Goal: Information Seeking & Learning: Learn about a topic

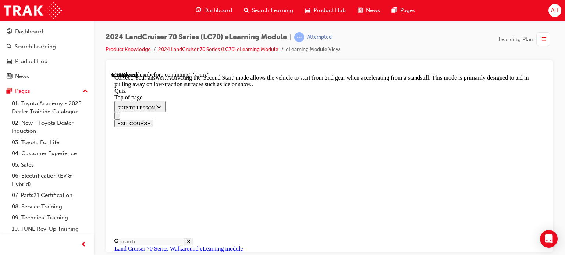
scroll to position [22, 0]
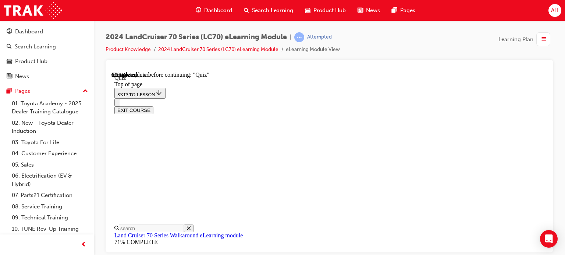
scroll to position [133, 0]
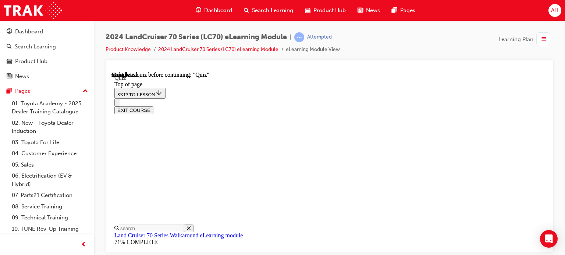
scroll to position [206, 0]
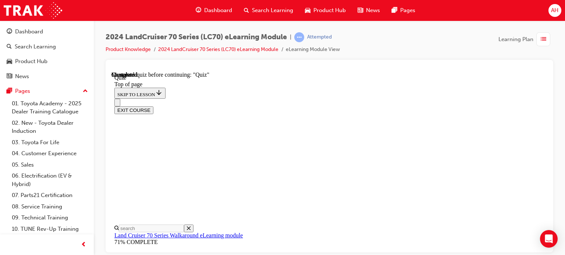
scroll to position [43, 0]
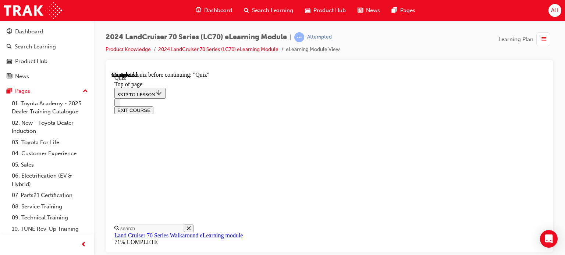
scroll to position [169, 0]
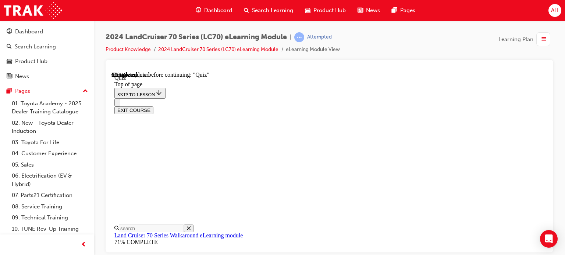
drag, startPoint x: 324, startPoint y: 181, endPoint x: 359, endPoint y: 180, distance: 34.6
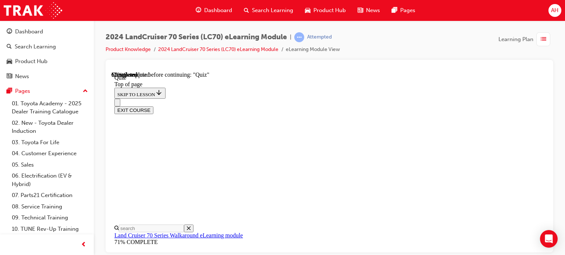
drag, startPoint x: 366, startPoint y: 182, endPoint x: 386, endPoint y: 183, distance: 20.2
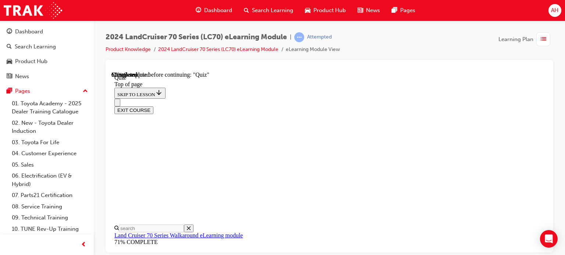
scroll to position [206, 0]
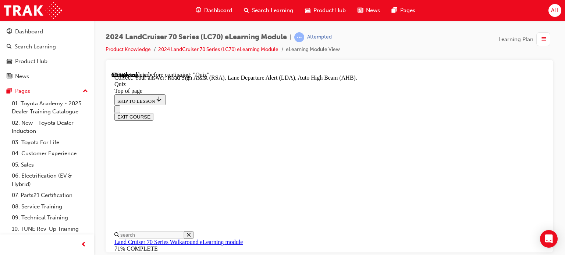
scroll to position [294, 0]
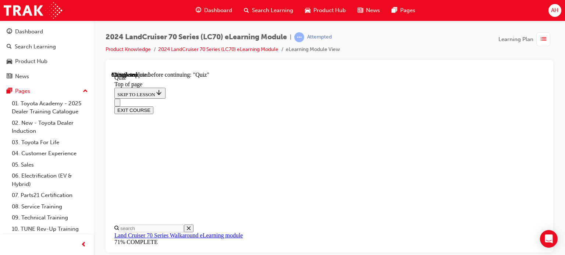
scroll to position [132, 0]
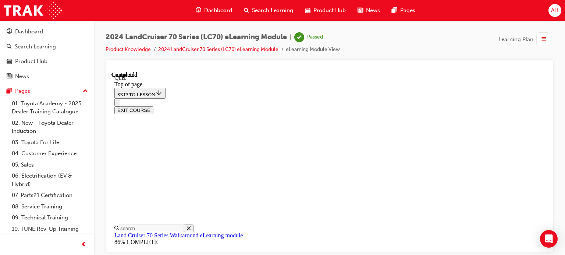
scroll to position [218, 0]
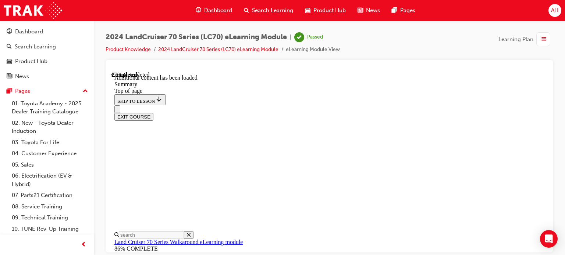
click at [540, 35] on span "list-icon" at bounding box center [543, 39] width 6 height 9
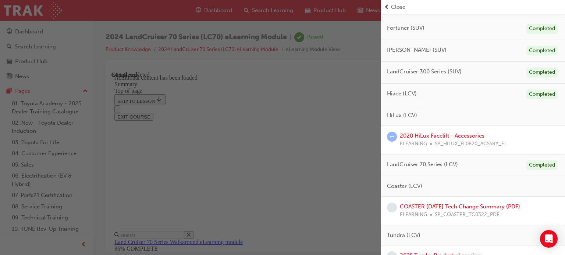
scroll to position [294, 0]
click at [474, 132] on link "2020 HiLux Facelift - Accessories" at bounding box center [441, 135] width 85 height 7
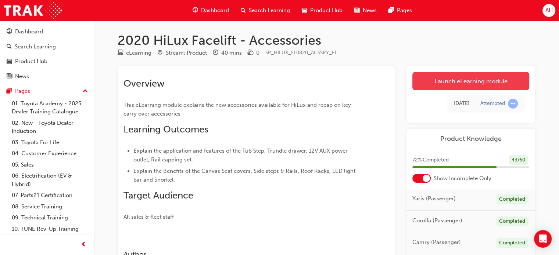
click at [468, 80] on link "Launch eLearning module" at bounding box center [470, 81] width 117 height 18
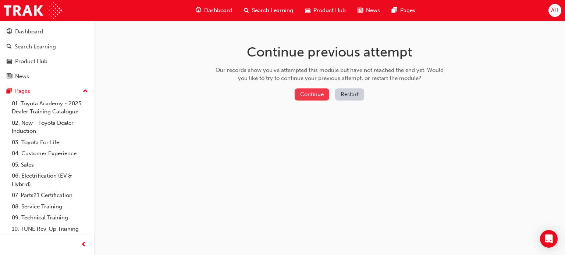
click at [318, 92] on button "Continue" at bounding box center [311, 95] width 35 height 12
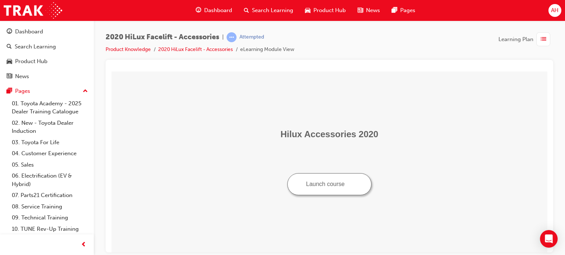
click at [332, 193] on button "Launch course" at bounding box center [329, 184] width 84 height 22
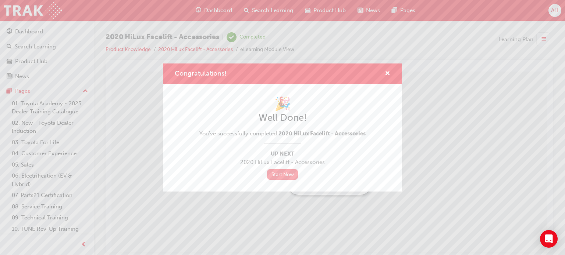
click at [288, 171] on link "Start Now" at bounding box center [282, 174] width 31 height 11
click at [285, 176] on link "Start Now" at bounding box center [282, 174] width 31 height 11
click at [386, 75] on span "cross-icon" at bounding box center [387, 74] width 6 height 7
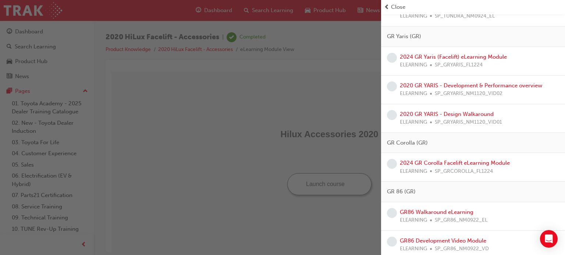
scroll to position [368, 0]
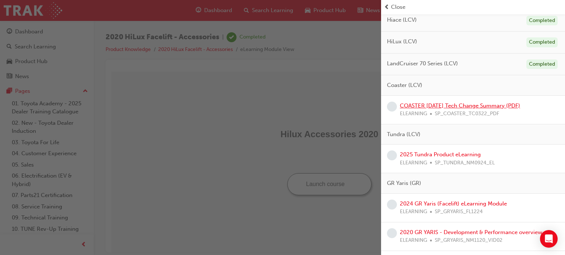
click at [430, 104] on link "COASTER [DATE] Tech Change Summary (PDF)" at bounding box center [459, 106] width 120 height 7
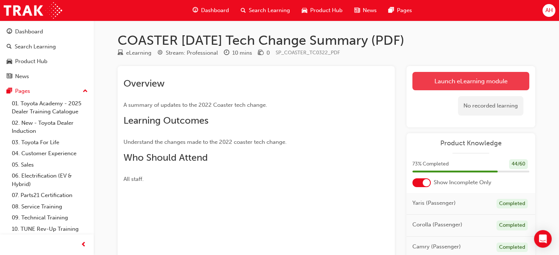
click at [442, 86] on link "Launch eLearning module" at bounding box center [470, 81] width 117 height 18
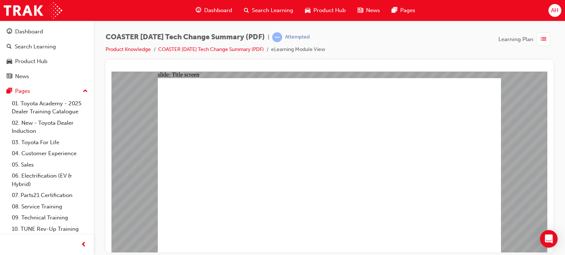
click at [547, 39] on div "button" at bounding box center [543, 39] width 14 height 14
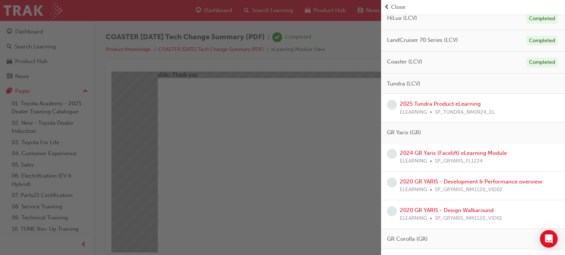
scroll to position [404, 0]
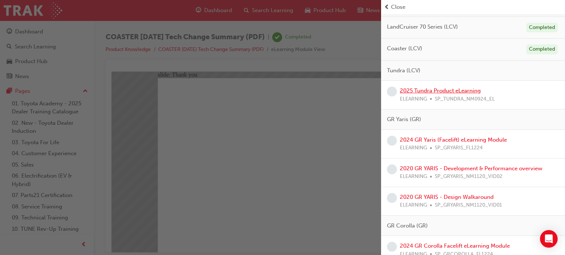
click at [451, 88] on link "2025 Tundra Product eLearning" at bounding box center [439, 90] width 81 height 7
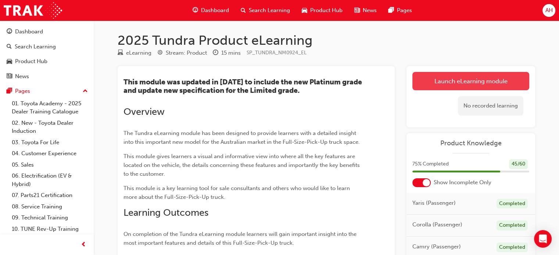
click at [458, 79] on link "Launch eLearning module" at bounding box center [470, 81] width 117 height 18
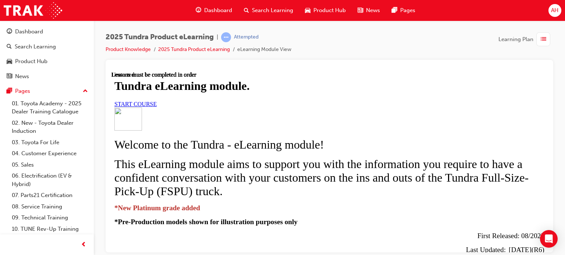
click at [157, 107] on link "START COURSE" at bounding box center [135, 104] width 42 height 6
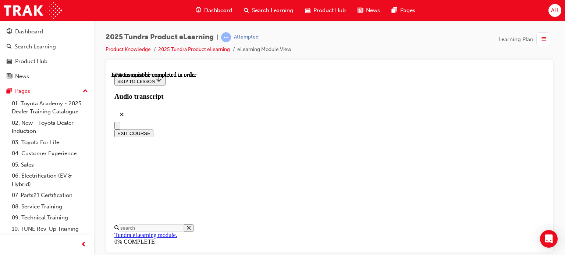
scroll to position [482, 0]
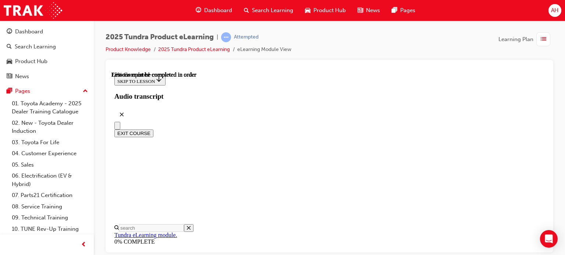
scroll to position [481, 0]
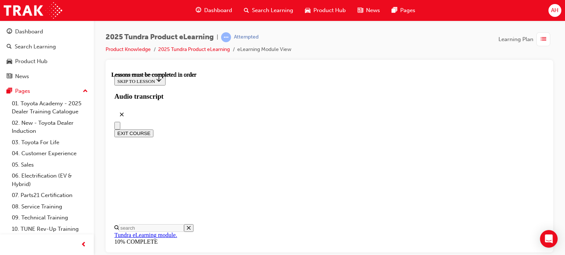
drag, startPoint x: 437, startPoint y: 205, endPoint x: 434, endPoint y: 209, distance: 5.7
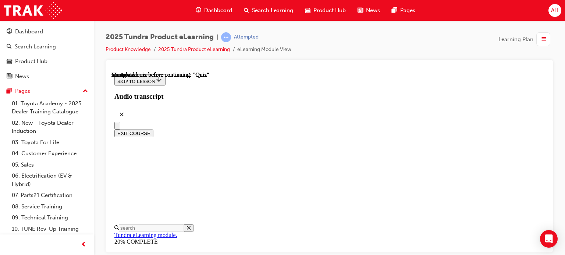
scroll to position [67, 0]
drag, startPoint x: 316, startPoint y: 97, endPoint x: 332, endPoint y: 97, distance: 15.8
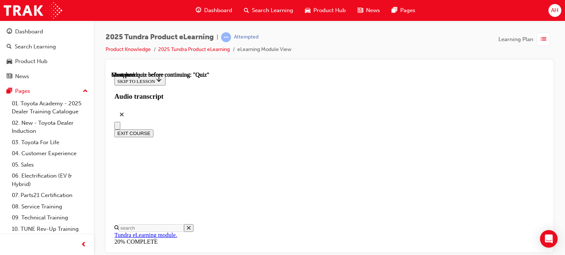
radio input "true"
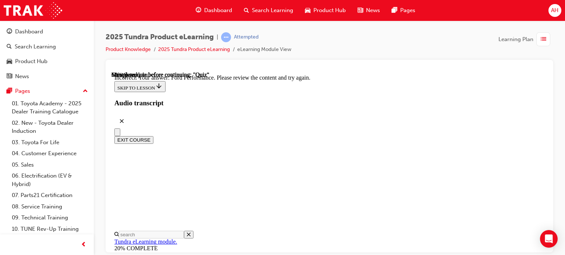
scroll to position [286, 0]
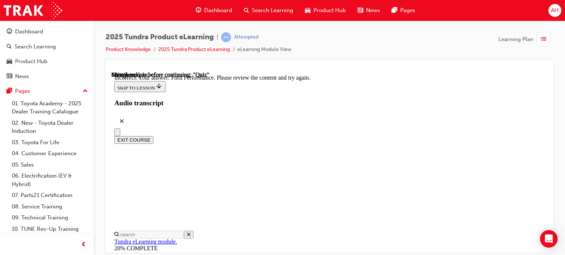
radio input "true"
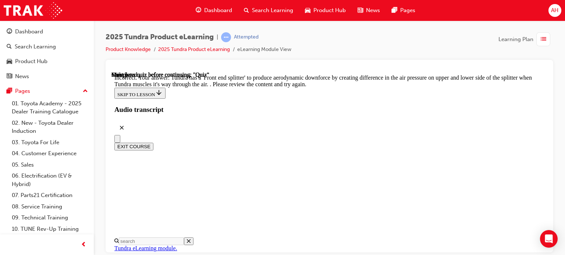
scroll to position [375, 0]
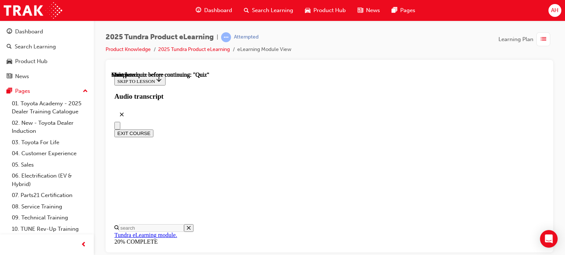
scroll to position [191, 0]
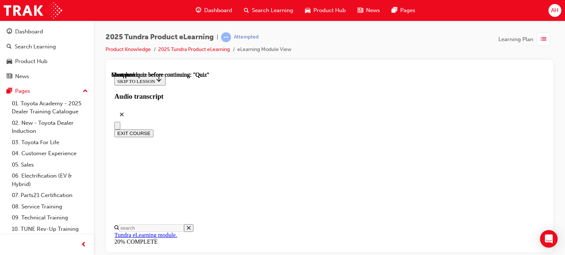
radio input "true"
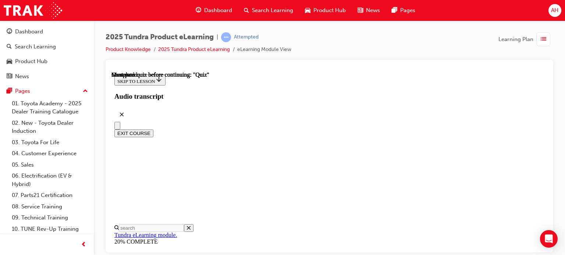
radio input "true"
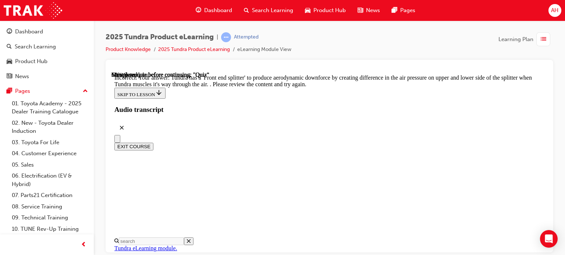
scroll to position [375, 0]
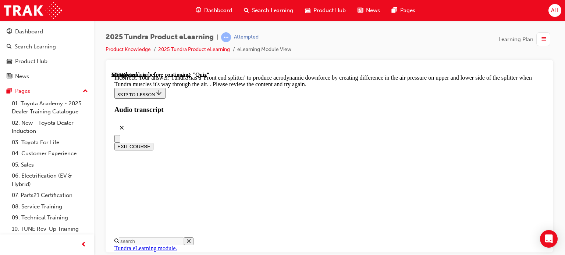
radio input "true"
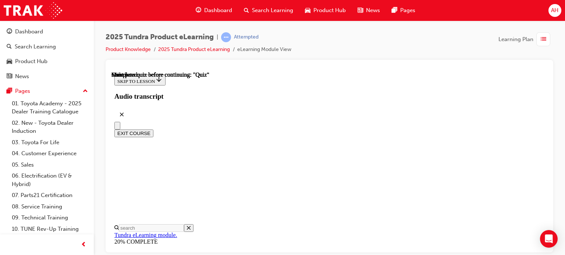
scroll to position [7, 0]
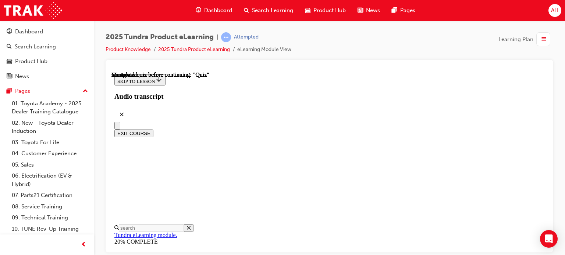
scroll to position [280, 0]
drag, startPoint x: 413, startPoint y: 144, endPoint x: 472, endPoint y: 148, distance: 58.9
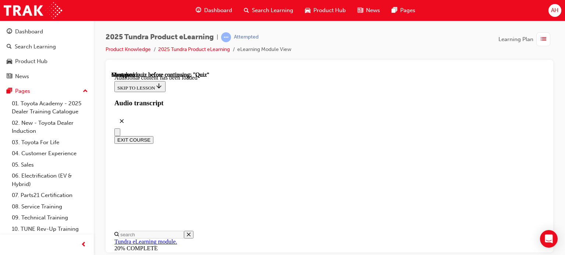
scroll to position [368, 0]
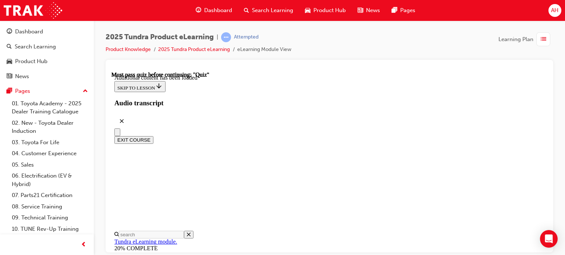
scroll to position [37, 0]
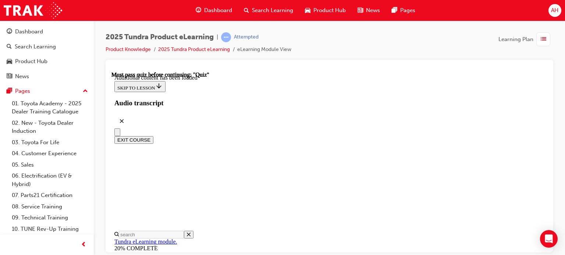
radio input "true"
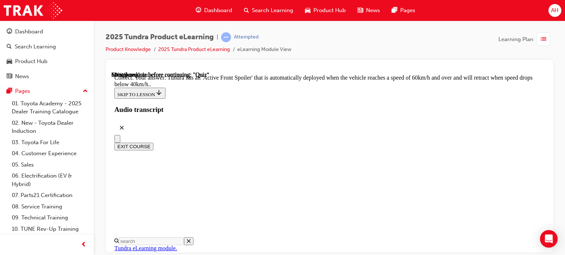
scroll to position [338, 0]
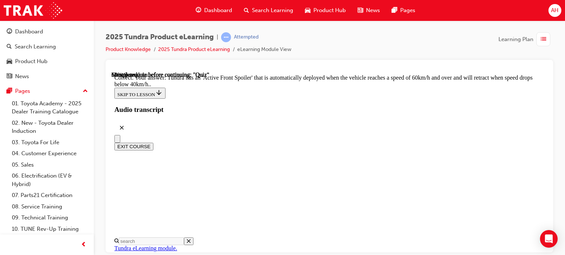
radio input "true"
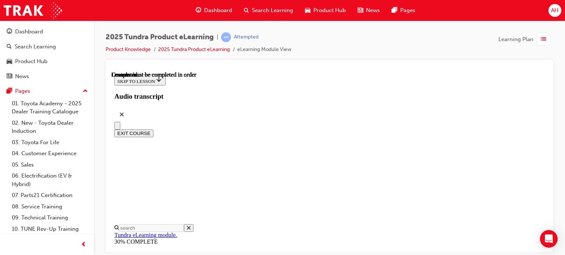
scroll to position [218, 0]
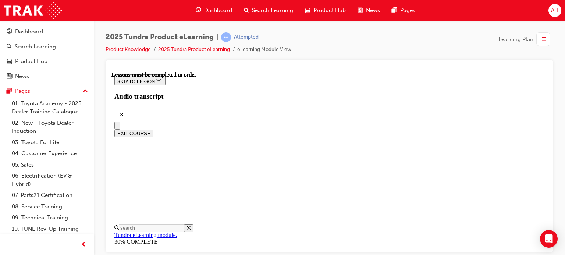
scroll to position [352, 0]
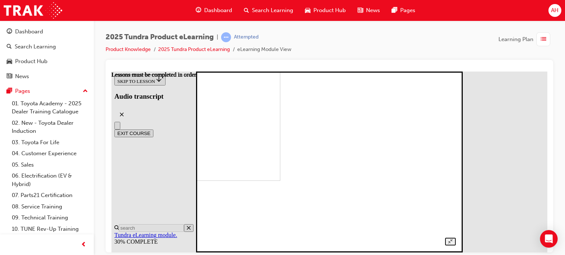
click at [456, 130] on div at bounding box center [329, 154] width 253 height 184
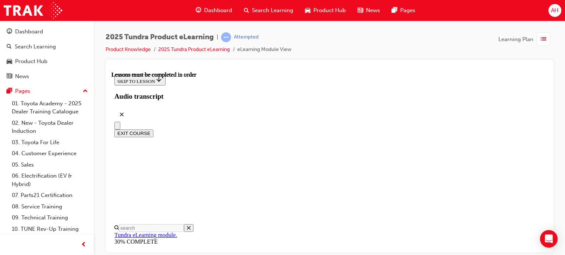
scroll to position [37, 0]
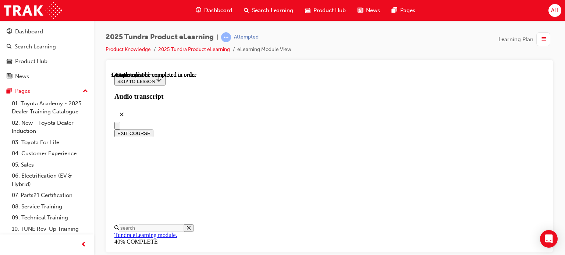
scroll to position [203, 0]
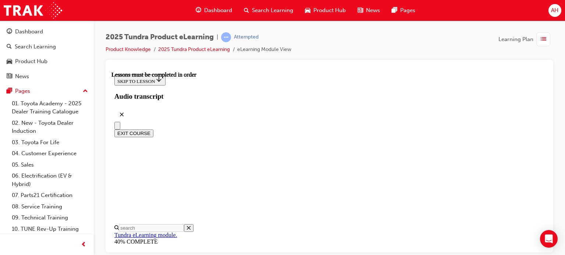
drag, startPoint x: 376, startPoint y: 162, endPoint x: 386, endPoint y: 162, distance: 9.9
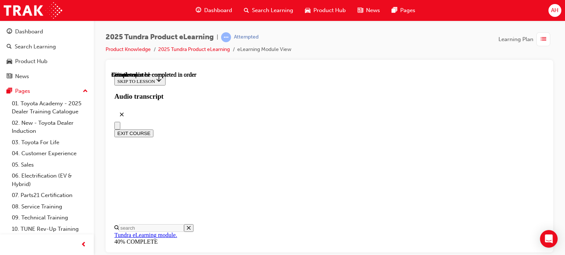
drag, startPoint x: 335, startPoint y: 140, endPoint x: 387, endPoint y: 140, distance: 52.2
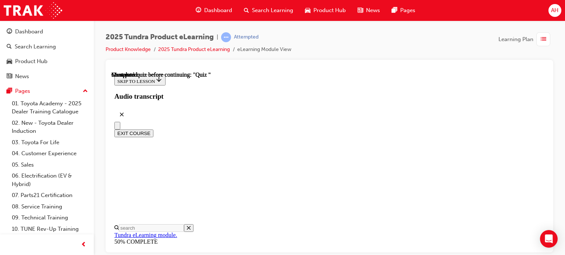
scroll to position [133, 0]
radio input "true"
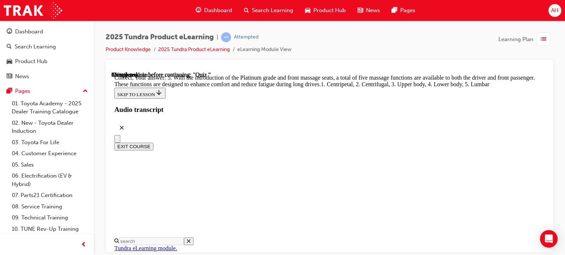
drag, startPoint x: 360, startPoint y: 183, endPoint x: 364, endPoint y: 202, distance: 19.8
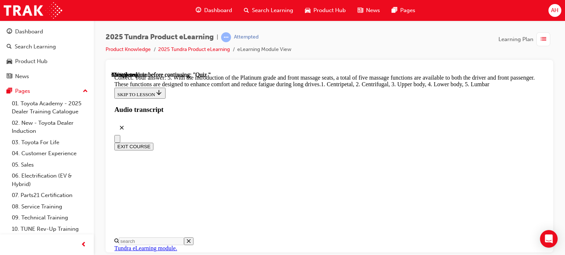
radio input "true"
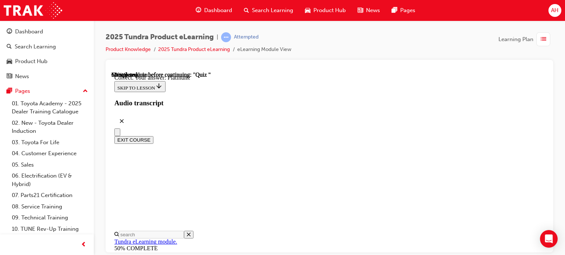
scroll to position [196, 0]
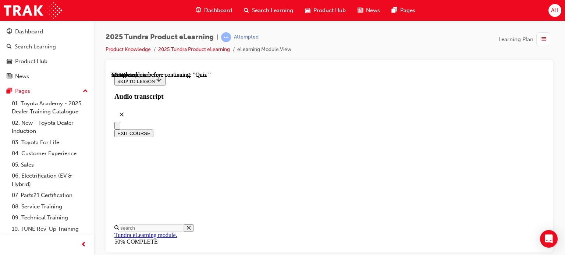
scroll to position [112, 0]
drag, startPoint x: 162, startPoint y: 178, endPoint x: 178, endPoint y: 167, distance: 19.4
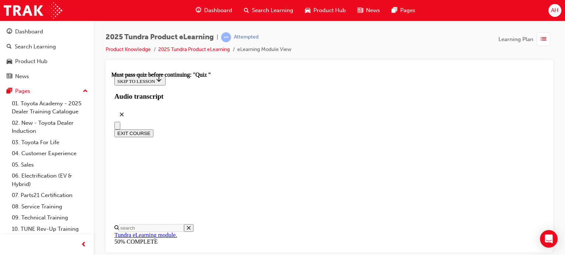
scroll to position [110, 0]
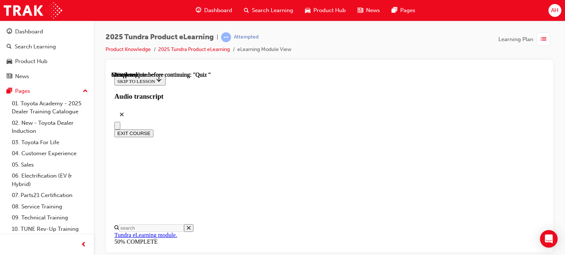
drag, startPoint x: 337, startPoint y: 143, endPoint x: 388, endPoint y: 145, distance: 50.7
drag, startPoint x: 303, startPoint y: 154, endPoint x: 334, endPoint y: 155, distance: 30.9
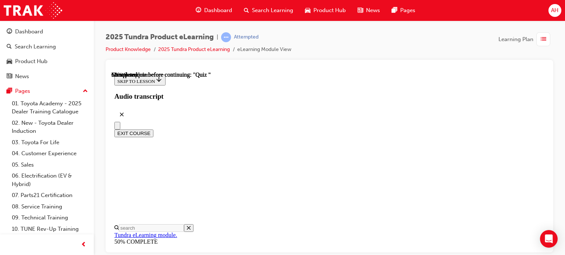
drag, startPoint x: 301, startPoint y: 155, endPoint x: 444, endPoint y: 160, distance: 142.7
drag, startPoint x: 309, startPoint y: 155, endPoint x: 439, endPoint y: 154, distance: 129.7
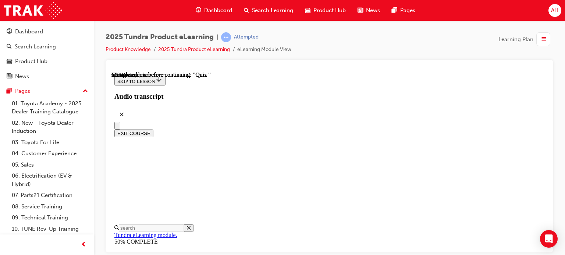
radio input "true"
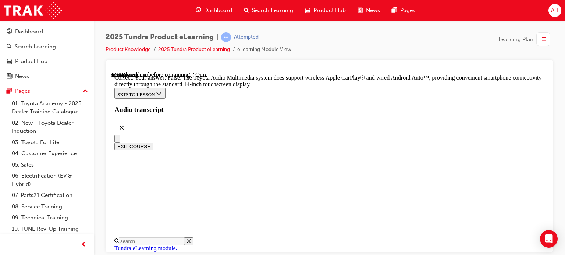
scroll to position [229, 0]
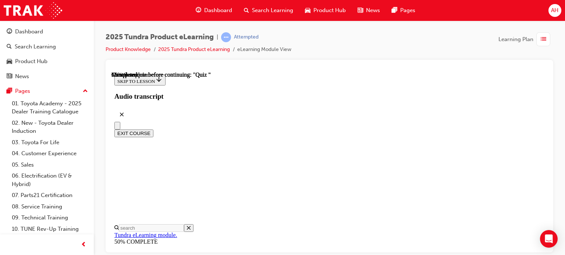
scroll to position [148, 0]
radio input "true"
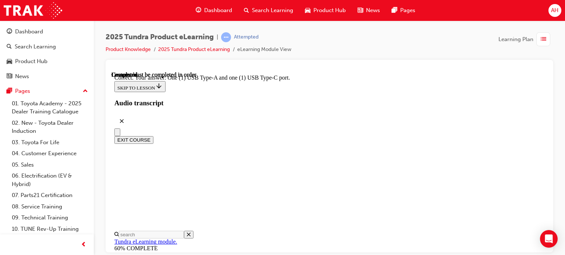
scroll to position [225, 0]
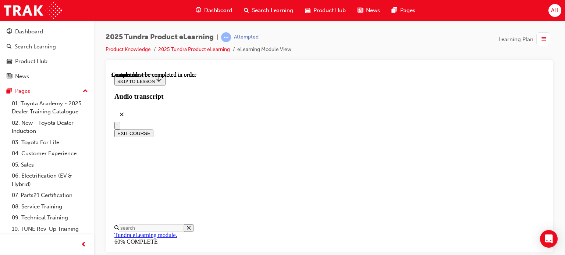
scroll to position [218, 0]
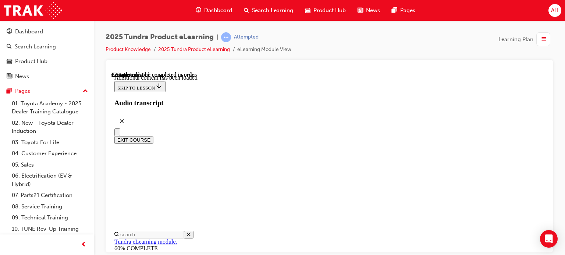
scroll to position [1632, 0]
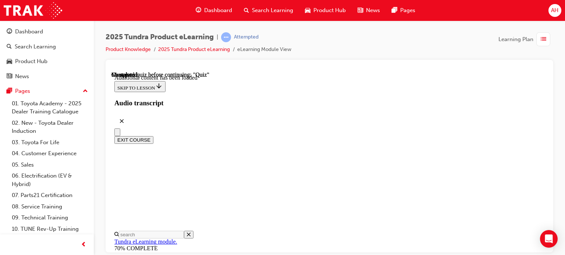
drag, startPoint x: 290, startPoint y: 157, endPoint x: 334, endPoint y: 159, distance: 44.2
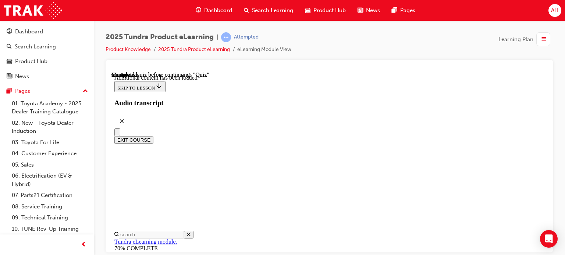
radio input "true"
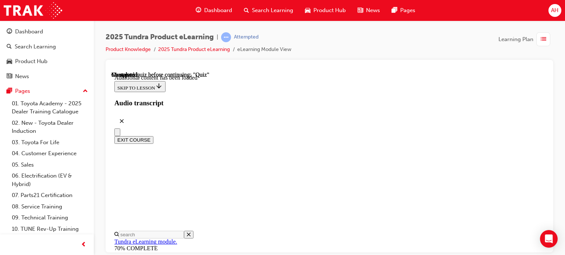
radio input "true"
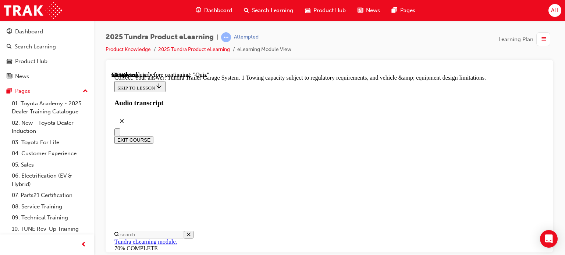
scroll to position [320, 0]
drag, startPoint x: 312, startPoint y: 140, endPoint x: 340, endPoint y: 140, distance: 27.6
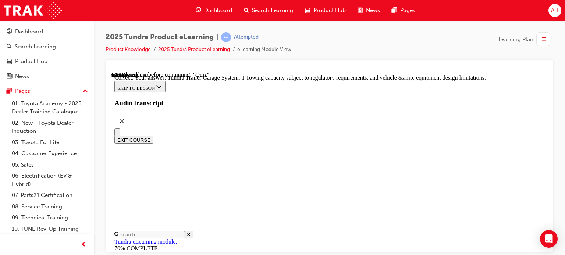
drag, startPoint x: 319, startPoint y: 176, endPoint x: 389, endPoint y: 180, distance: 69.6
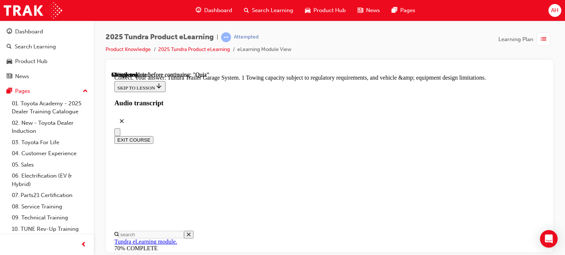
radio input "true"
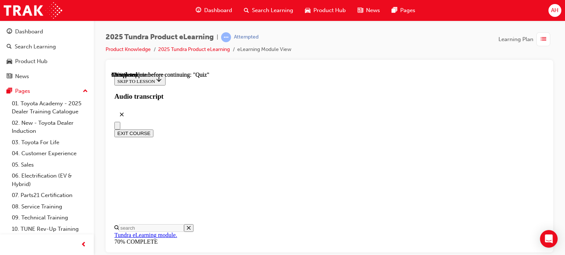
scroll to position [112, 0]
radio input "true"
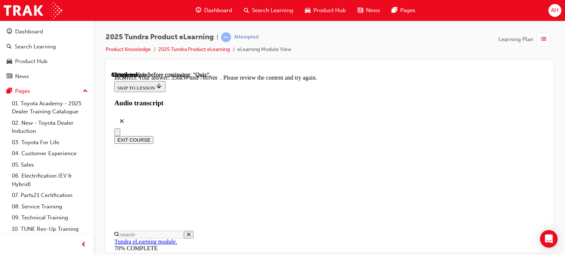
scroll to position [286, 0]
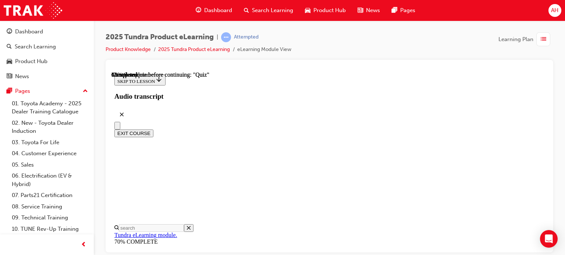
scroll to position [112, 0]
radio input "true"
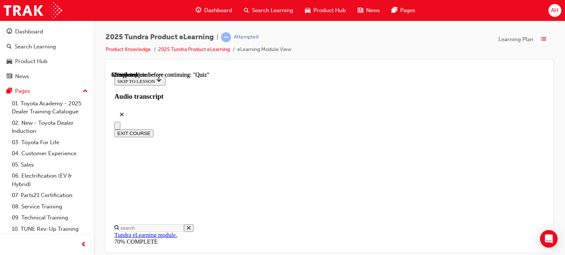
scroll to position [186, 0]
radio input "true"
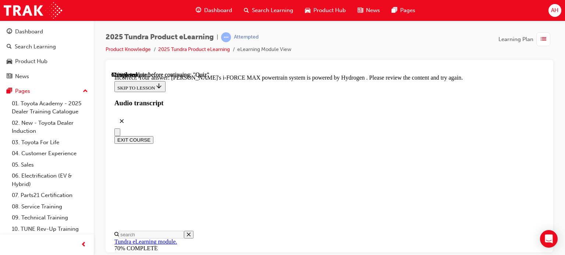
scroll to position [257, 0]
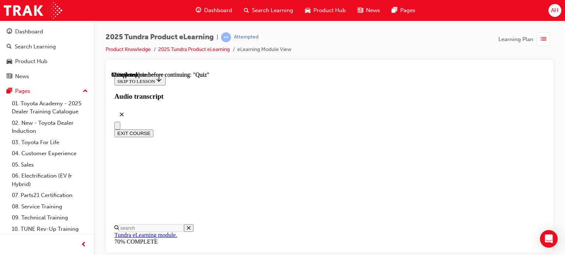
scroll to position [75, 0]
radio input "true"
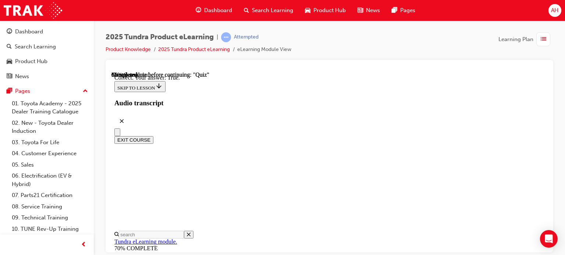
scroll to position [166, 0]
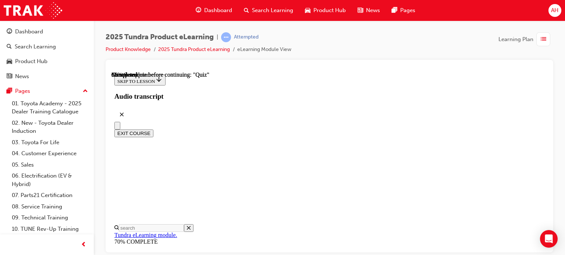
scroll to position [186, 0]
radio input "true"
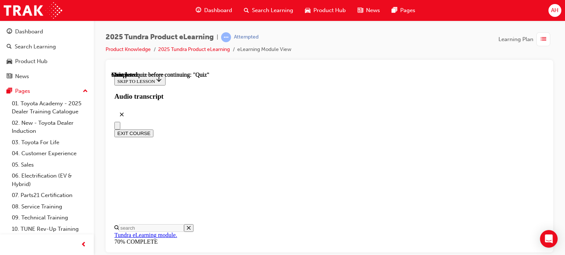
scroll to position [218, 0]
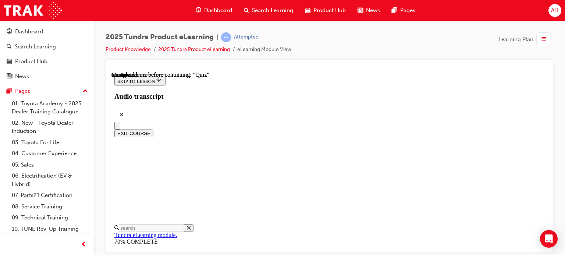
radio input "true"
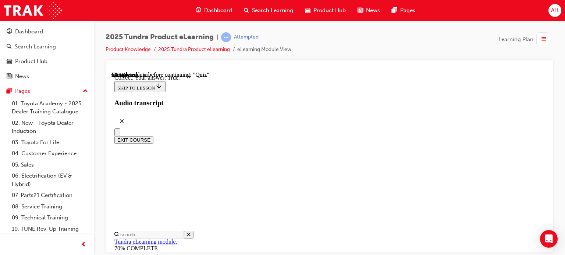
scroll to position [166, 0]
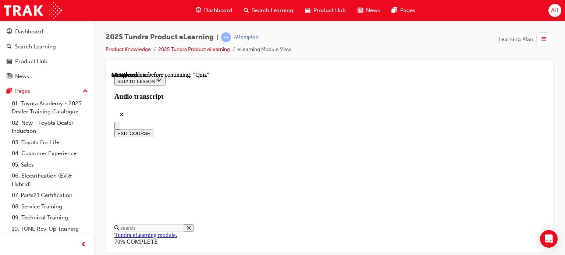
scroll to position [427, 0]
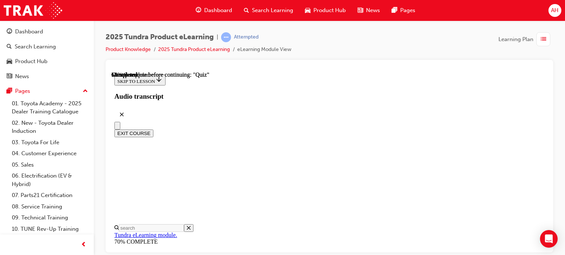
radio input "true"
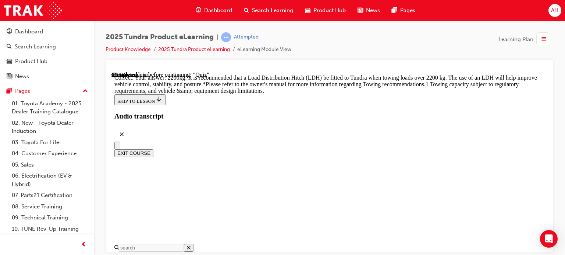
scroll to position [408, 0]
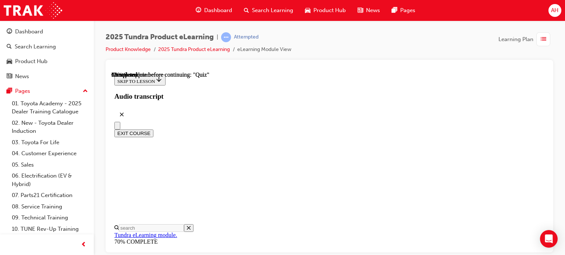
scroll to position [112, 0]
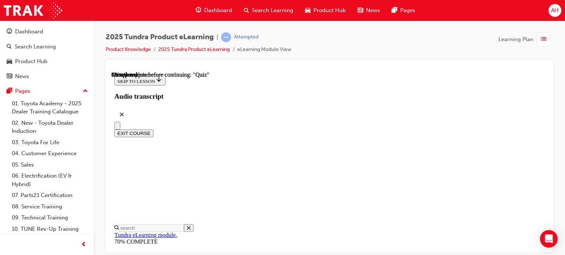
drag, startPoint x: 413, startPoint y: 184, endPoint x: 450, endPoint y: 185, distance: 37.1
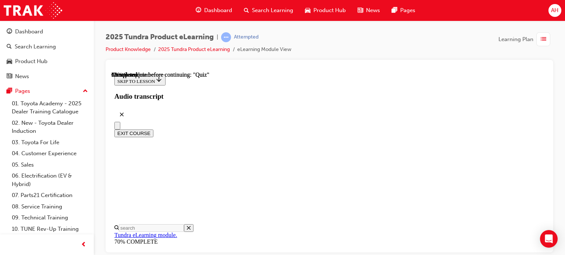
scroll to position [1684, 0]
drag, startPoint x: 128, startPoint y: 179, endPoint x: 140, endPoint y: 174, distance: 13.0
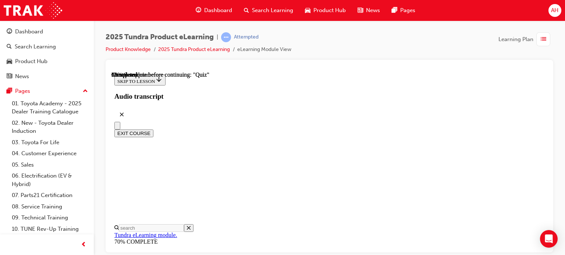
scroll to position [207, 0]
radio input "true"
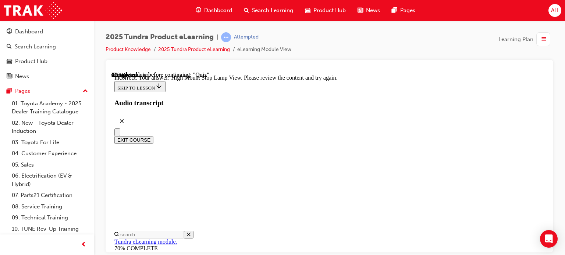
scroll to position [189, 0]
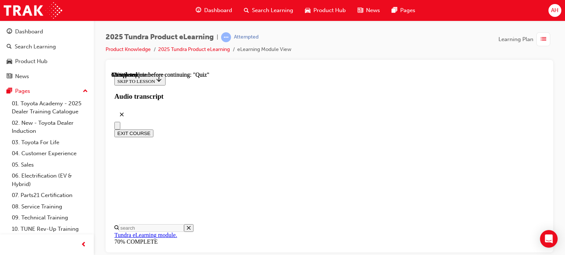
scroll to position [186, 0]
radio input "true"
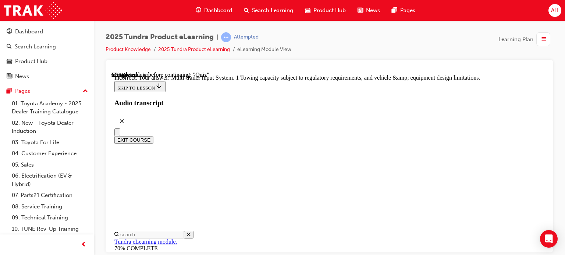
scroll to position [320, 0]
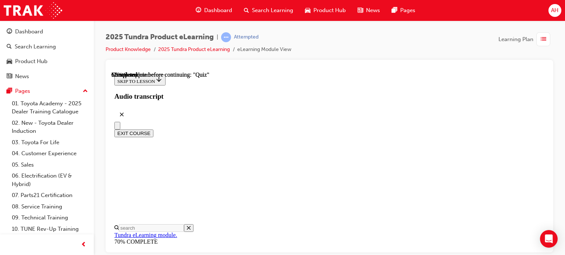
scroll to position [222, 0]
radio input "true"
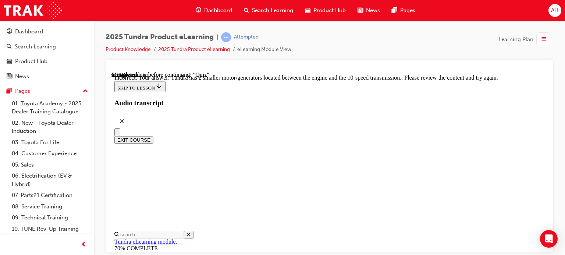
scroll to position [97, 0]
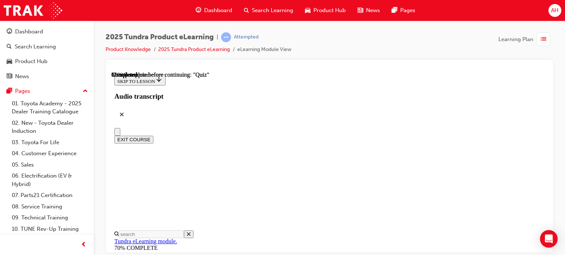
scroll to position [75, 0]
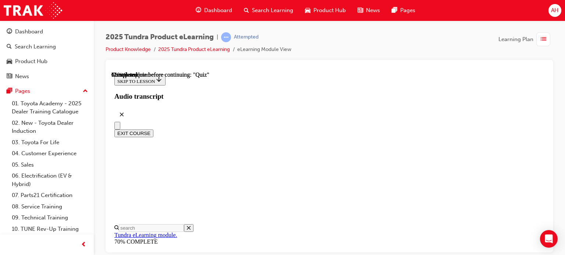
radio input "true"
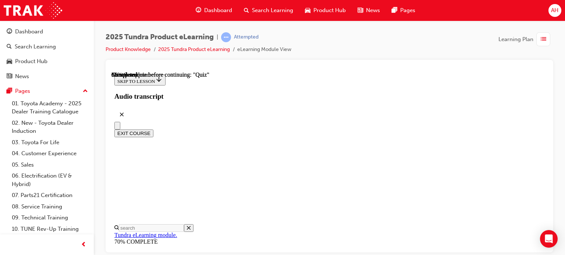
radio input "true"
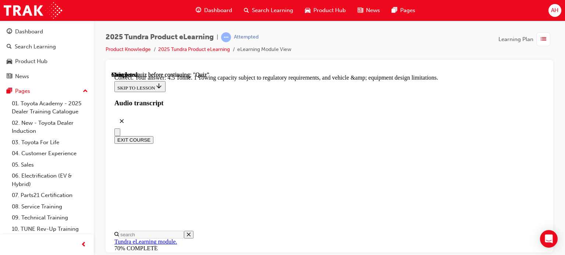
scroll to position [295, 0]
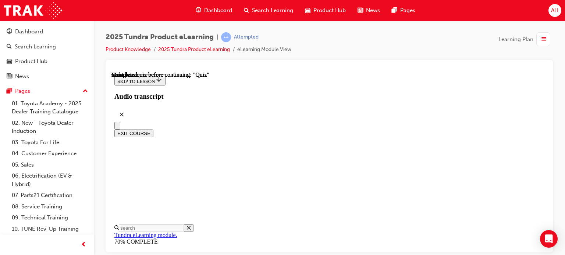
scroll to position [218, 0]
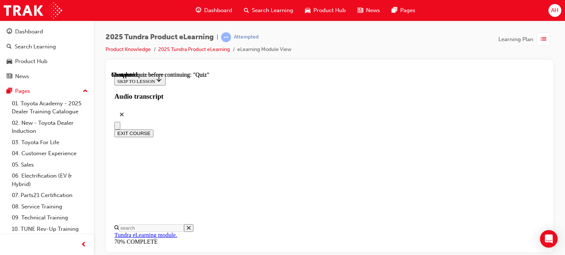
radio input "true"
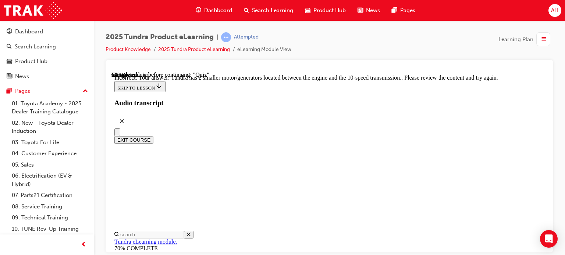
scroll to position [257, 0]
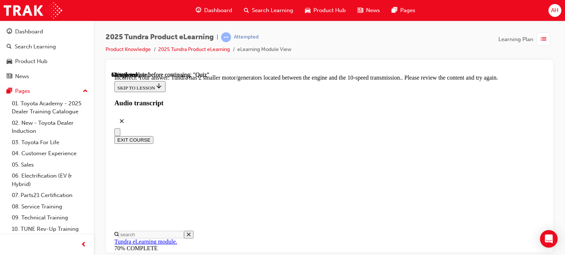
radio input "true"
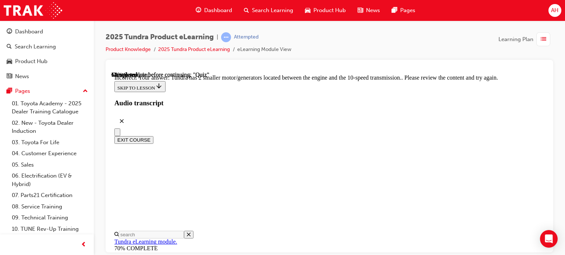
scroll to position [222, 0]
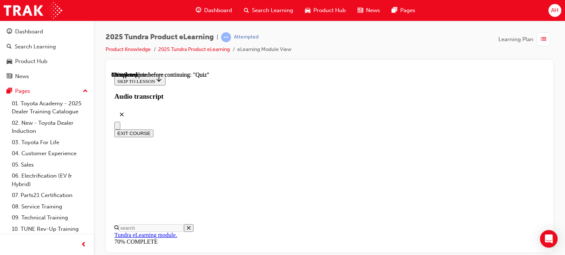
scroll to position [75, 0]
radio input "true"
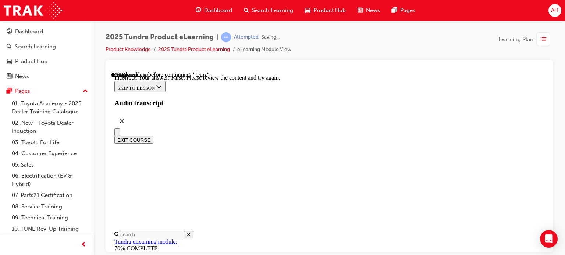
scroll to position [203, 0]
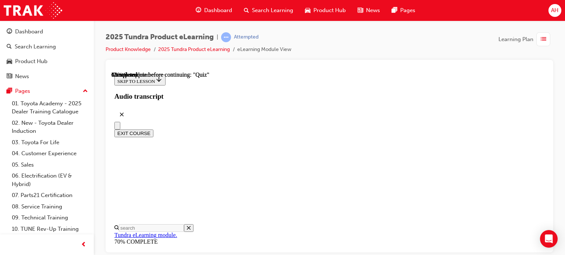
scroll to position [112, 0]
radio input "true"
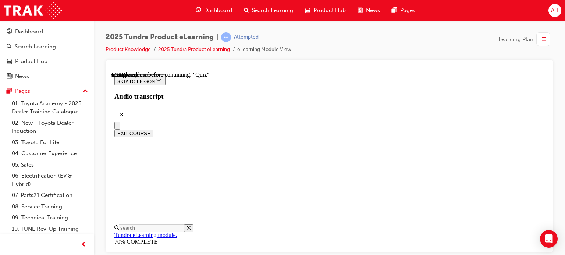
radio input "true"
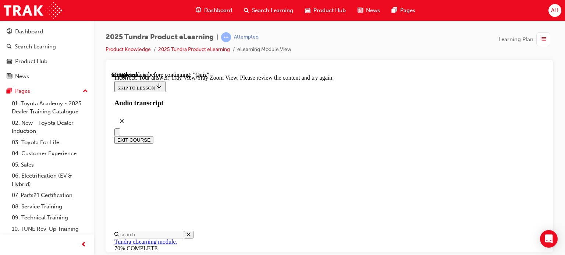
scroll to position [336, 0]
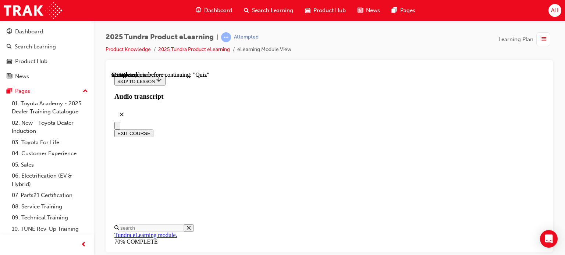
scroll to position [149, 0]
radio input "true"
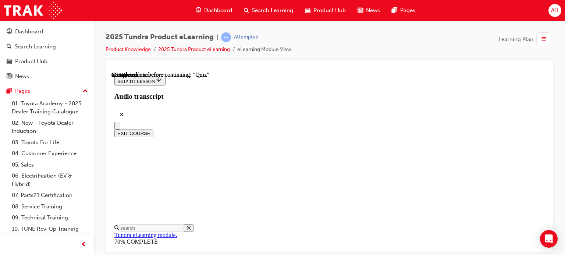
radio input "true"
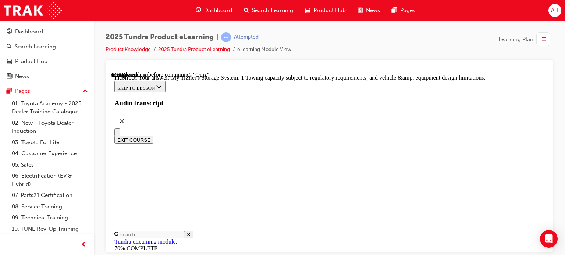
scroll to position [320, 0]
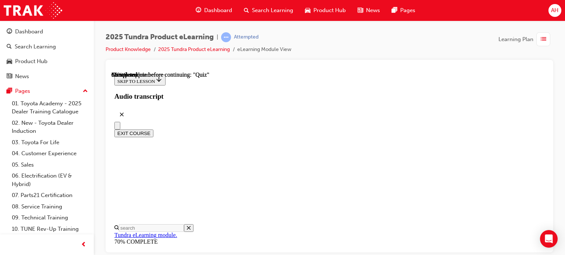
scroll to position [186, 0]
radio input "true"
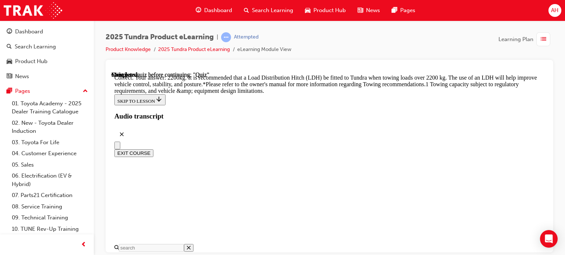
scroll to position [408, 0]
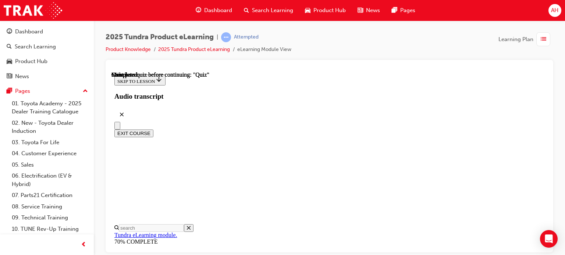
scroll to position [154, 0]
drag, startPoint x: 375, startPoint y: 204, endPoint x: 377, endPoint y: 200, distance: 4.3
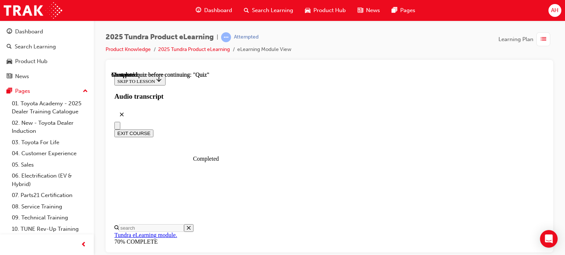
drag, startPoint x: 265, startPoint y: 127, endPoint x: 289, endPoint y: 128, distance: 24.6
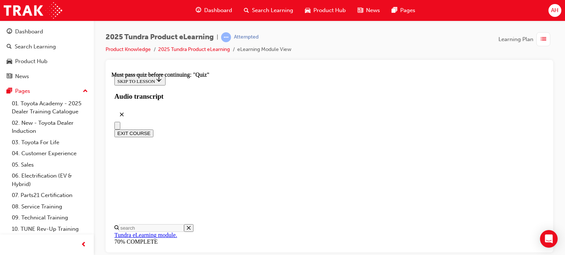
radio input "true"
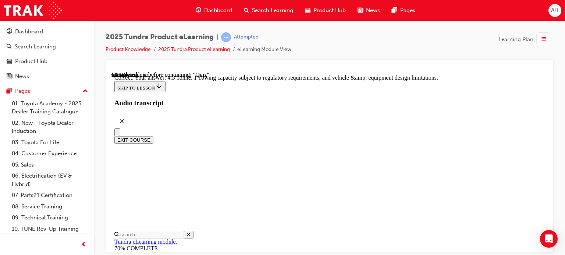
drag, startPoint x: 318, startPoint y: 127, endPoint x: 370, endPoint y: 126, distance: 52.9
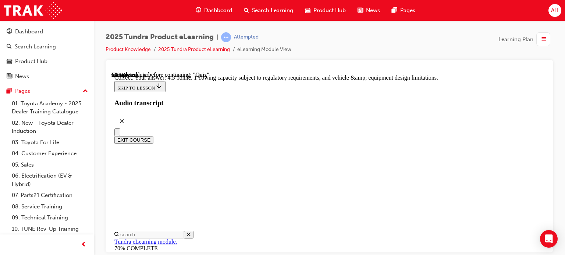
drag, startPoint x: 340, startPoint y: 138, endPoint x: 370, endPoint y: 139, distance: 30.1
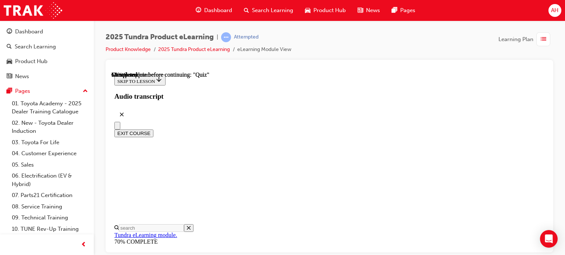
scroll to position [1089, 0]
drag, startPoint x: 411, startPoint y: 172, endPoint x: 440, endPoint y: 171, distance: 29.1
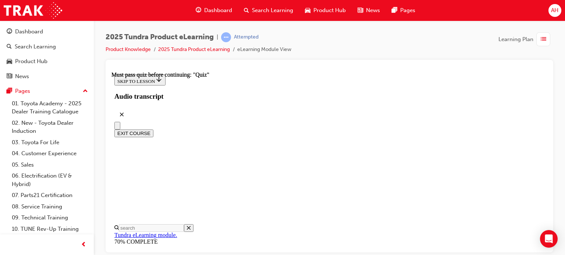
radio input "true"
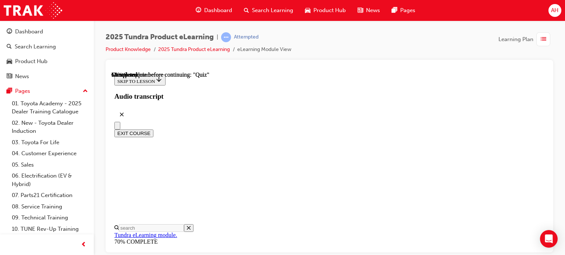
scroll to position [243, 0]
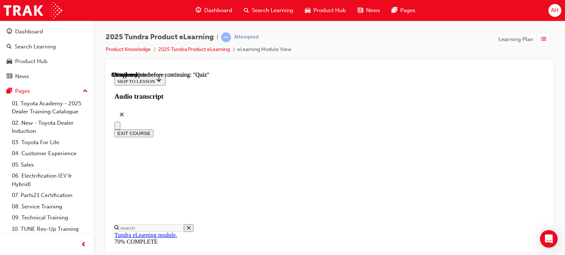
scroll to position [149, 0]
radio input "true"
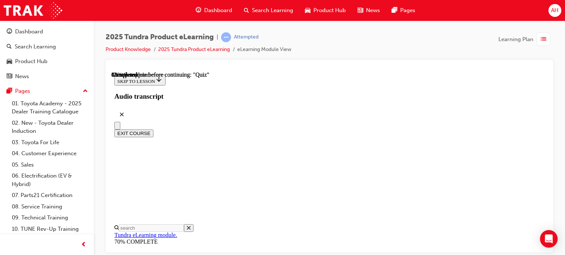
scroll to position [223, 0]
radio input "true"
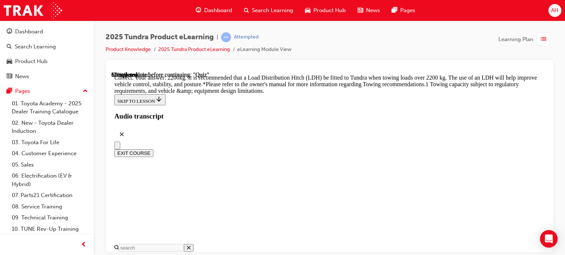
scroll to position [408, 0]
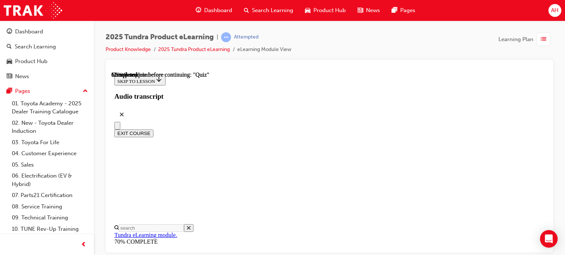
scroll to position [112, 0]
drag, startPoint x: 328, startPoint y: 140, endPoint x: 400, endPoint y: 140, distance: 72.0
drag, startPoint x: 327, startPoint y: 154, endPoint x: 366, endPoint y: 152, distance: 39.7
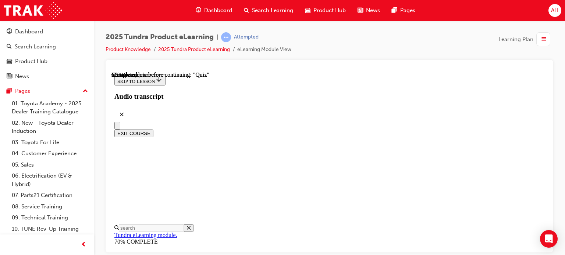
radio input "true"
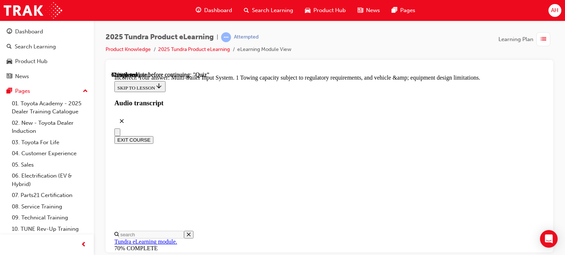
scroll to position [320, 0]
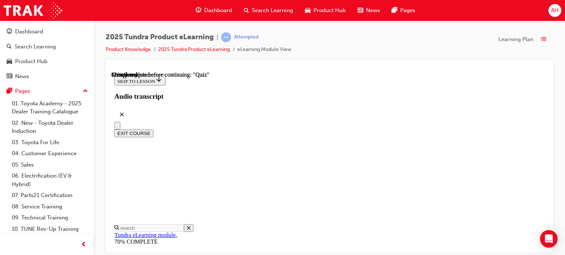
scroll to position [149, 0]
radio input "true"
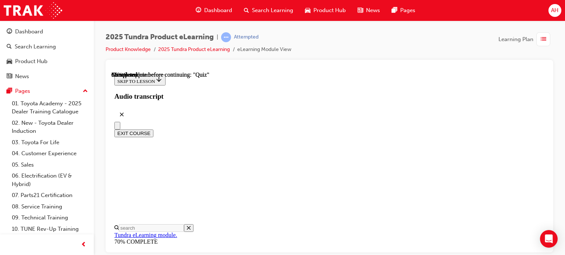
scroll to position [75, 0]
radio input "true"
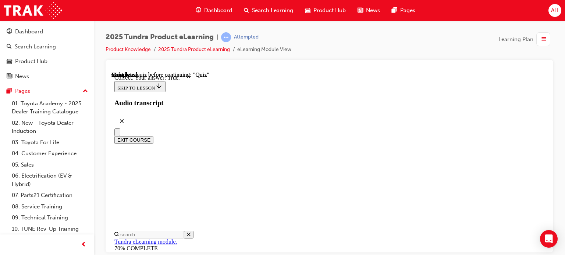
scroll to position [166, 0]
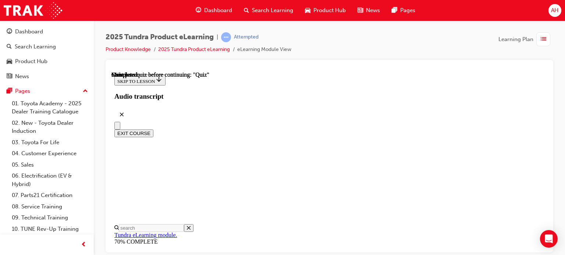
scroll to position [146, 0]
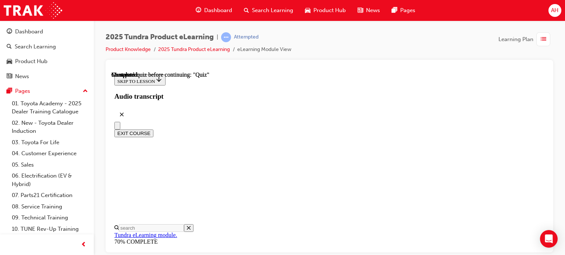
radio input "true"
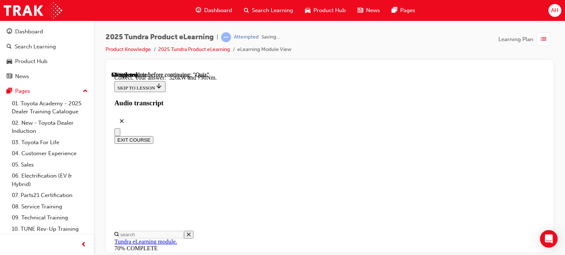
scroll to position [250, 0]
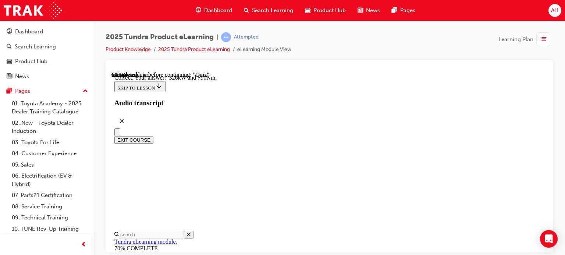
scroll to position [111, 0]
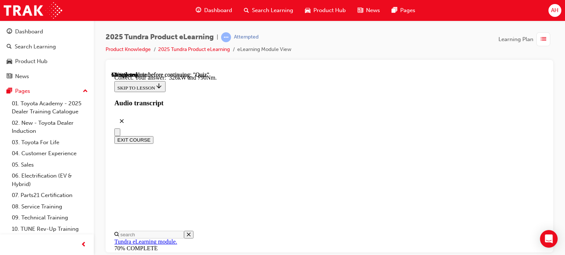
radio input "true"
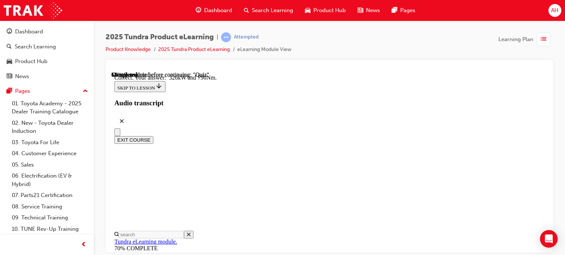
radio input "true"
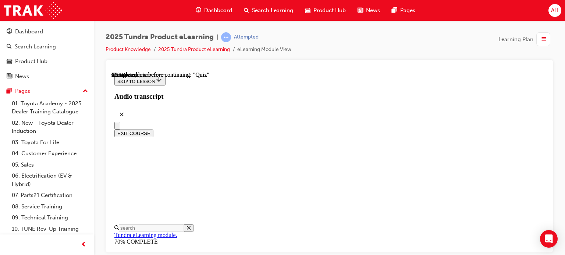
scroll to position [151, 0]
radio input "true"
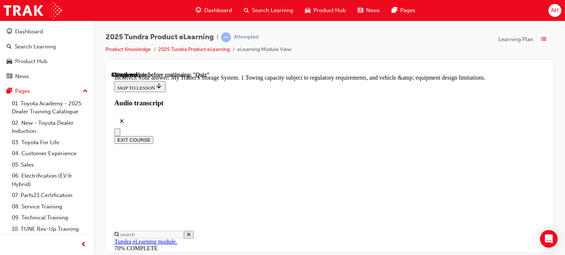
scroll to position [173, 0]
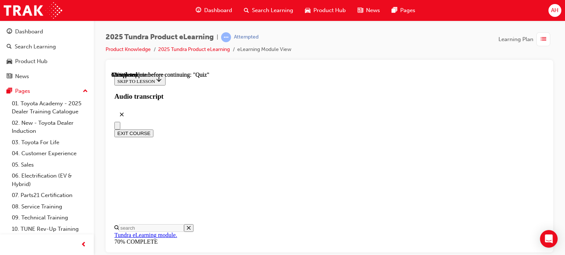
scroll to position [186, 0]
radio input "true"
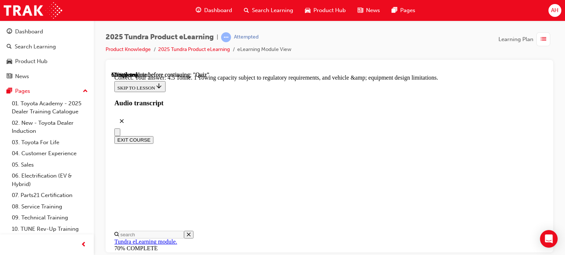
scroll to position [295, 0]
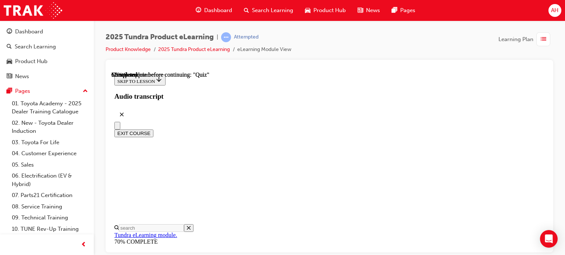
scroll to position [223, 0]
radio input "true"
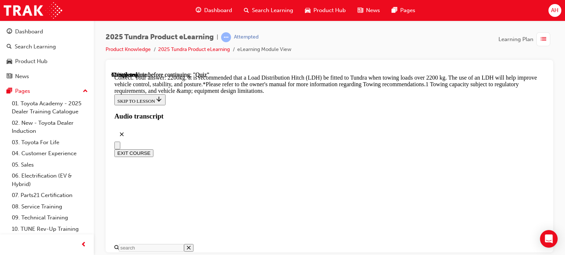
scroll to position [408, 0]
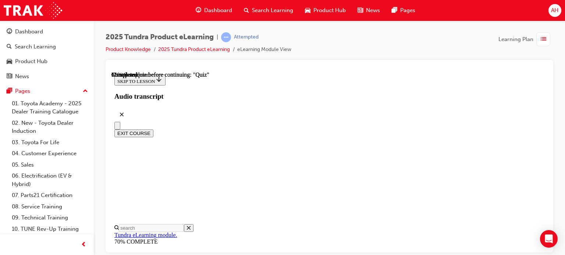
radio input "true"
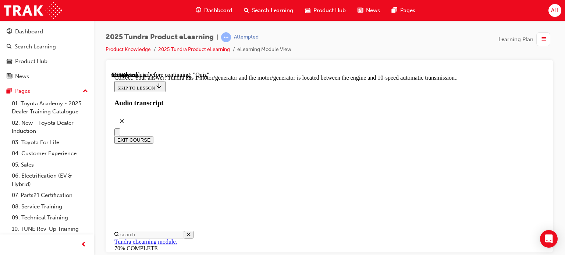
scroll to position [257, 0]
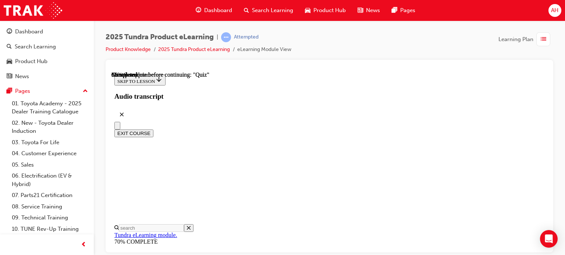
scroll to position [112, 0]
radio input "true"
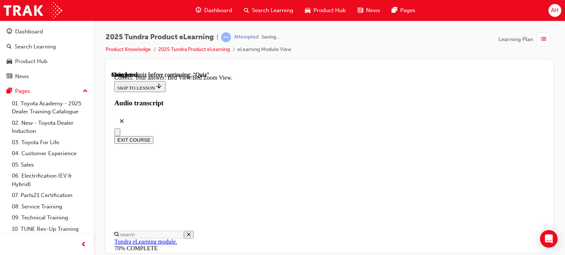
scroll to position [300, 0]
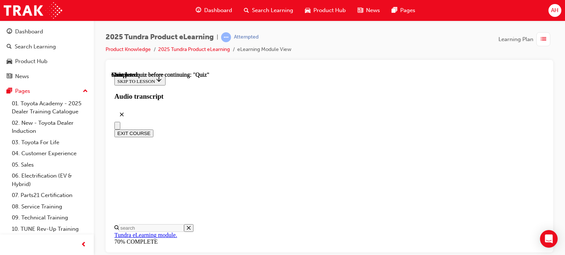
scroll to position [218, 0]
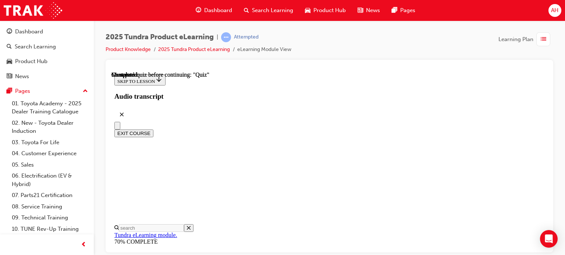
scroll to position [140, 0]
radio input "true"
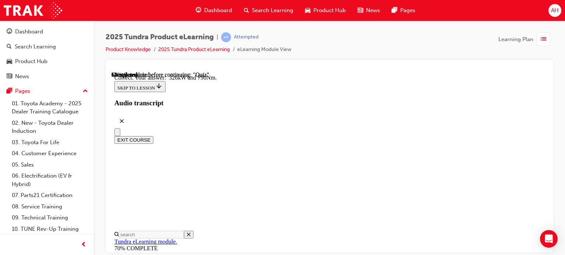
radio input "true"
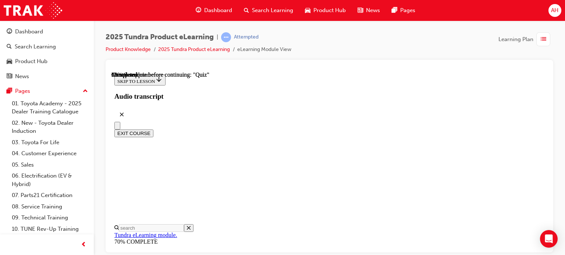
scroll to position [149, 0]
radio input "true"
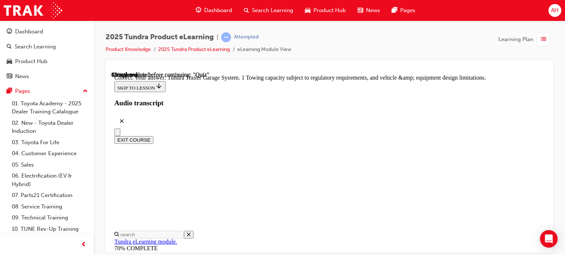
scroll to position [320, 0]
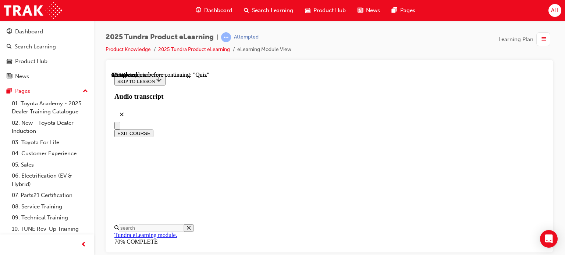
radio input "true"
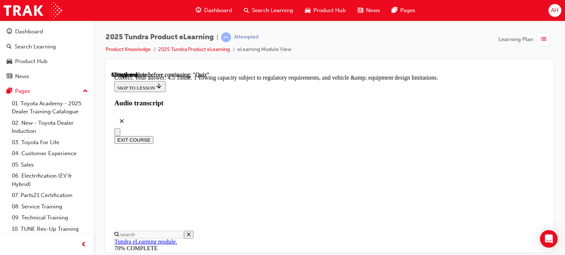
scroll to position [295, 0]
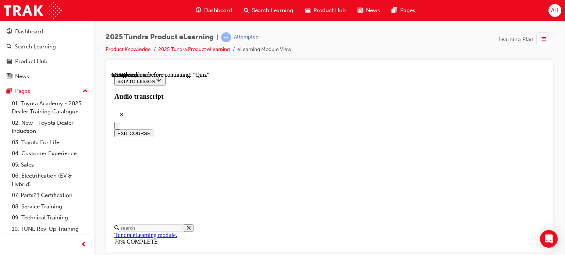
scroll to position [75, 0]
radio input "true"
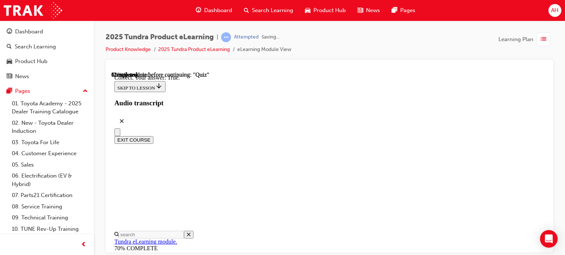
scroll to position [166, 0]
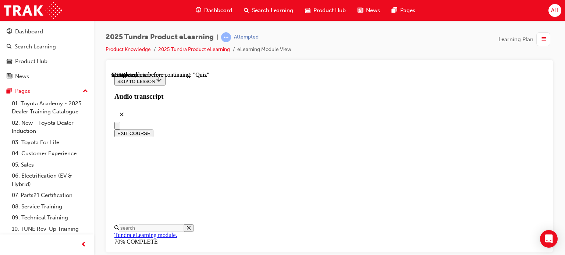
scroll to position [76, 0]
radio input "true"
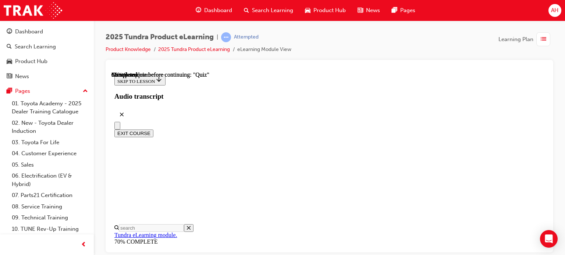
scroll to position [223, 0]
radio input "true"
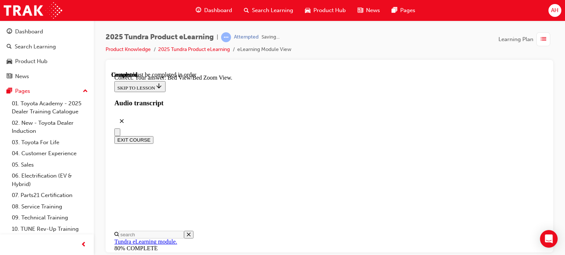
scroll to position [300, 0]
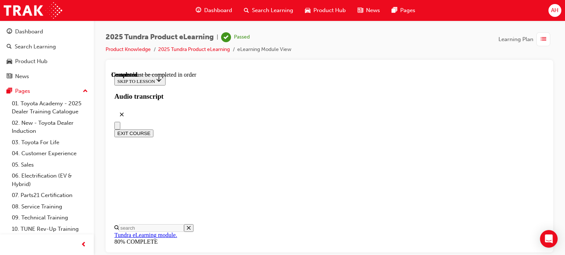
scroll to position [218, 0]
click at [540, 38] on span "list-icon" at bounding box center [543, 39] width 6 height 9
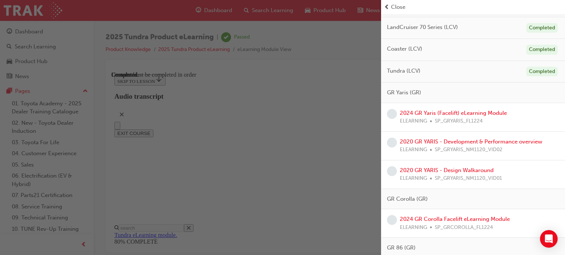
scroll to position [404, 0]
click at [433, 110] on link "2024 GR Yaris (Facelift) eLearning Module" at bounding box center [452, 113] width 107 height 7
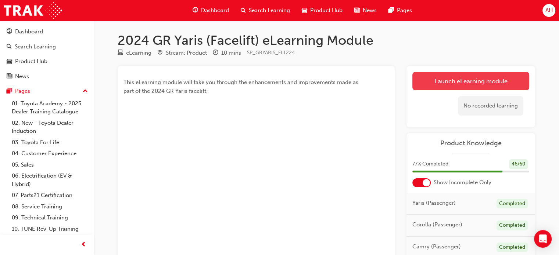
click at [462, 80] on link "Launch eLearning module" at bounding box center [470, 81] width 117 height 18
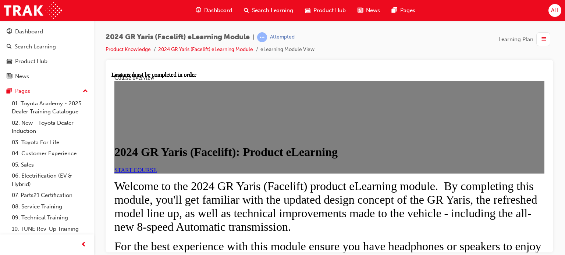
click at [157, 173] on link "START COURSE" at bounding box center [135, 170] width 42 height 6
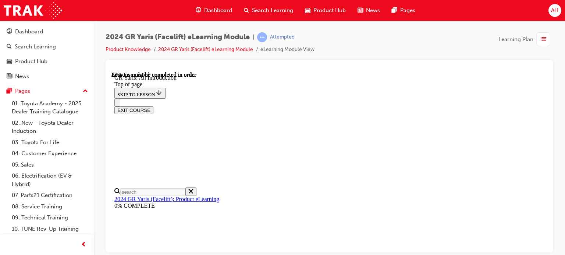
scroll to position [1222, 0]
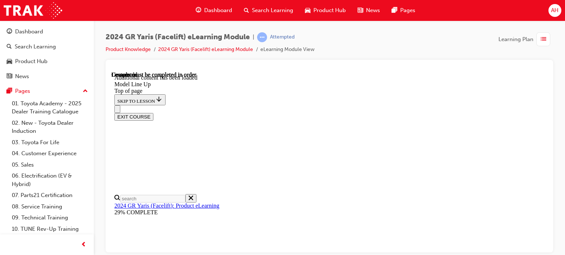
scroll to position [1272, 0]
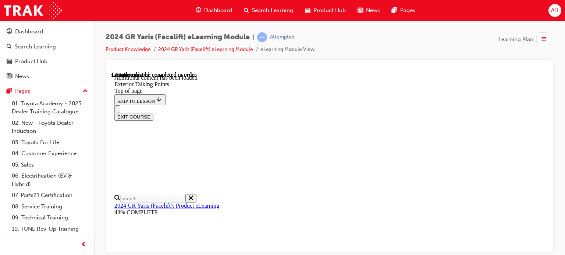
scroll to position [173, 0]
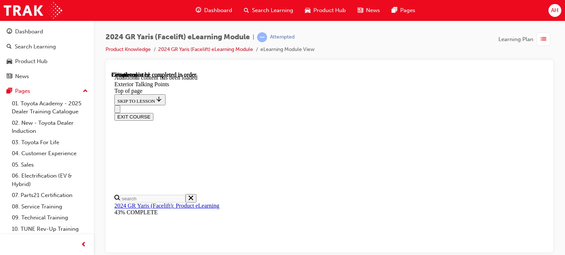
scroll to position [382, 0]
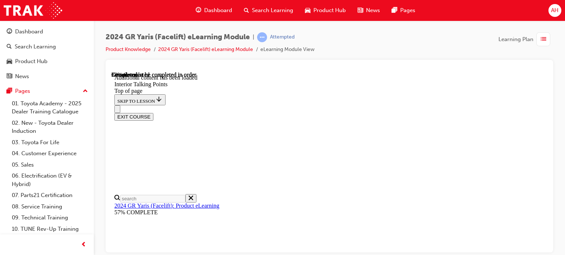
scroll to position [419, 0]
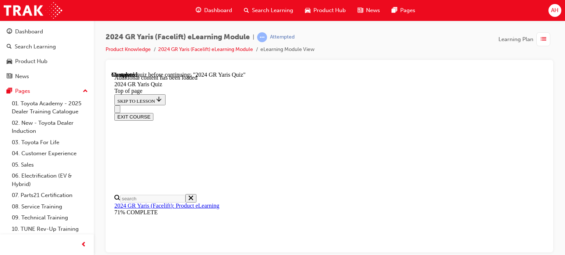
scroll to position [81, 0]
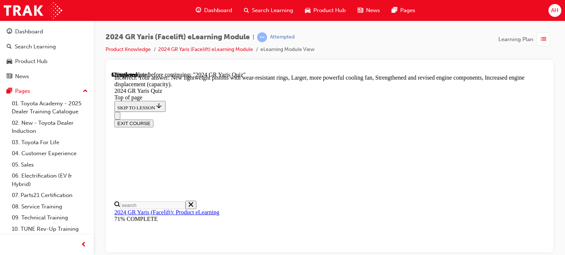
scroll to position [368, 0]
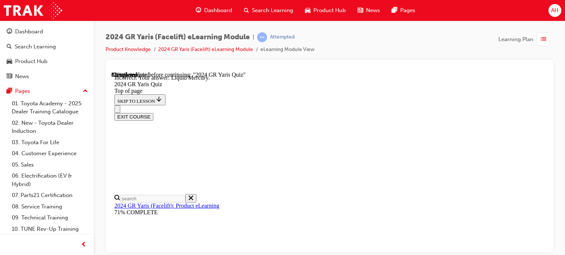
scroll to position [246, 0]
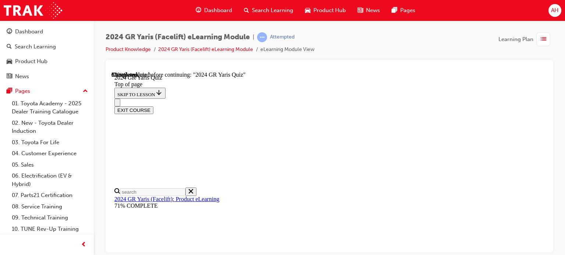
scroll to position [74, 0]
drag, startPoint x: 323, startPoint y: 139, endPoint x: 394, endPoint y: 139, distance: 71.7
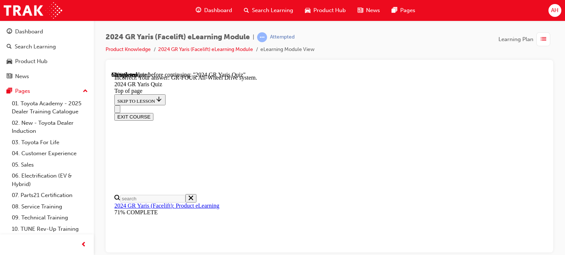
scroll to position [372, 0]
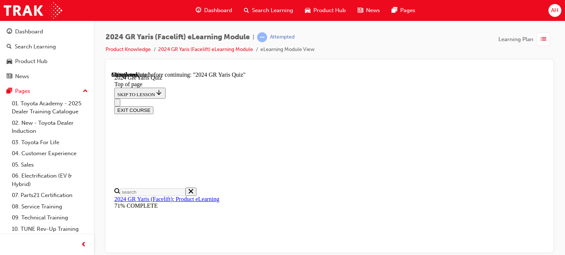
scroll to position [74, 0]
drag, startPoint x: 391, startPoint y: 135, endPoint x: 398, endPoint y: 135, distance: 7.0
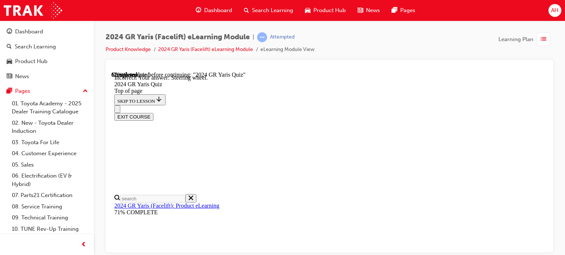
scroll to position [370, 0]
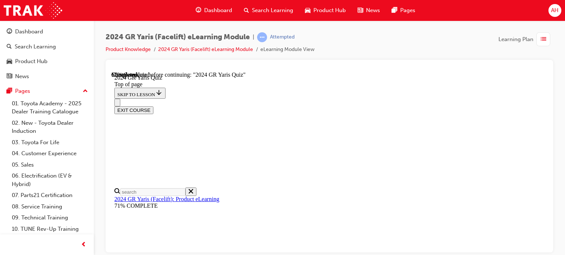
scroll to position [221, 0]
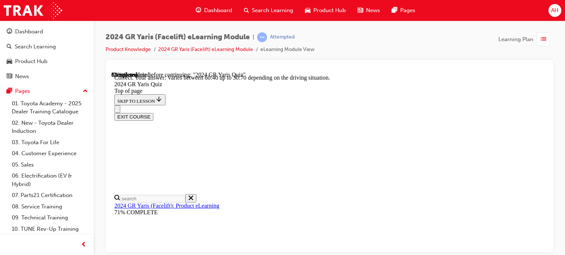
scroll to position [348, 0]
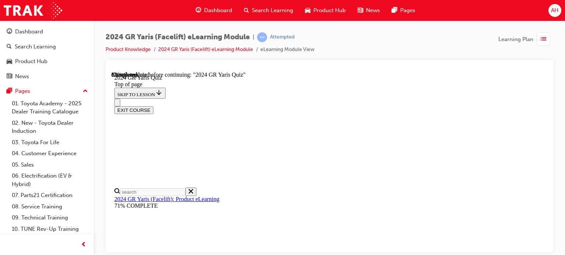
scroll to position [184, 0]
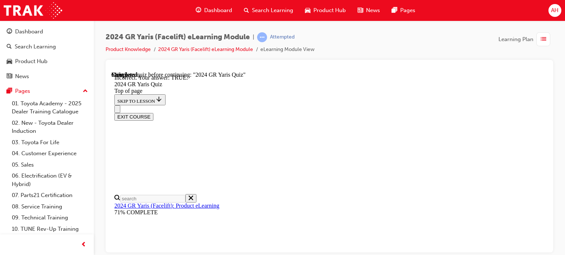
scroll to position [276, 0]
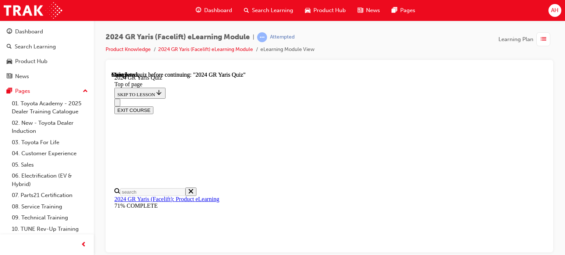
scroll to position [223, 0]
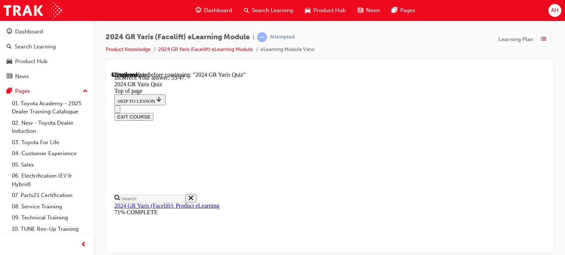
scroll to position [348, 0]
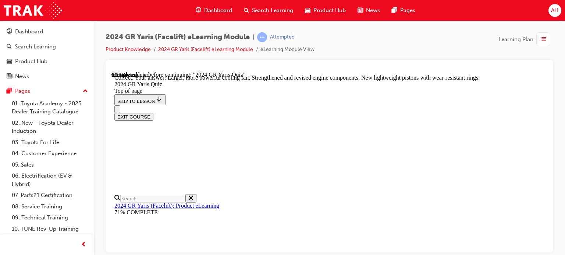
scroll to position [368, 0]
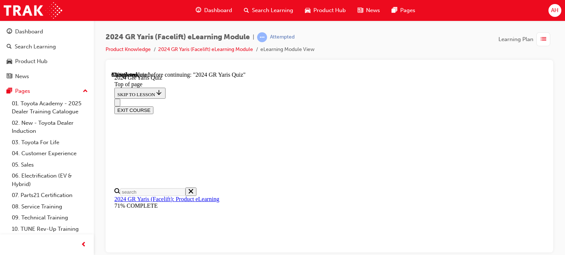
scroll to position [184, 0]
drag, startPoint x: 359, startPoint y: 174, endPoint x: 363, endPoint y: 185, distance: 11.9
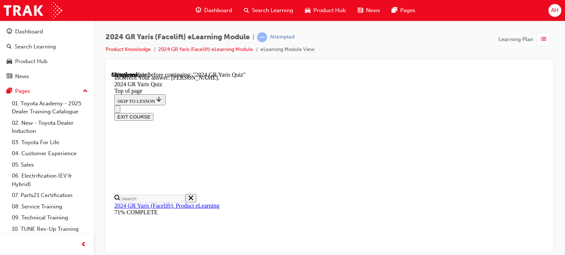
scroll to position [246, 0]
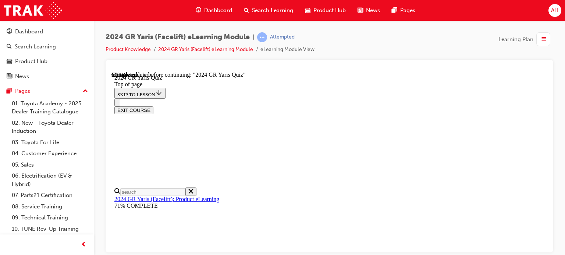
scroll to position [221, 0]
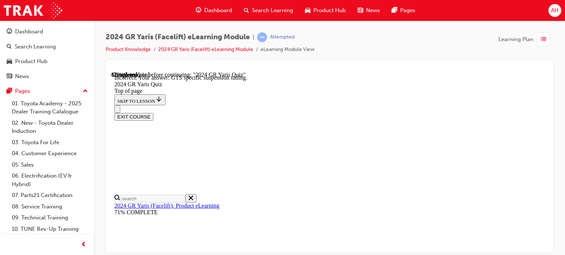
scroll to position [372, 0]
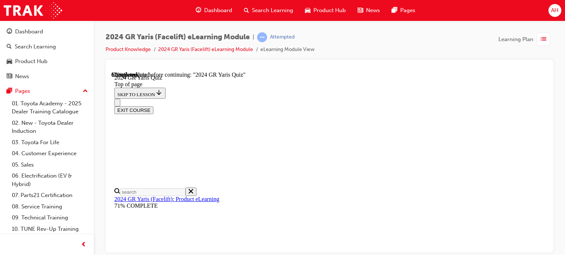
scroll to position [184, 0]
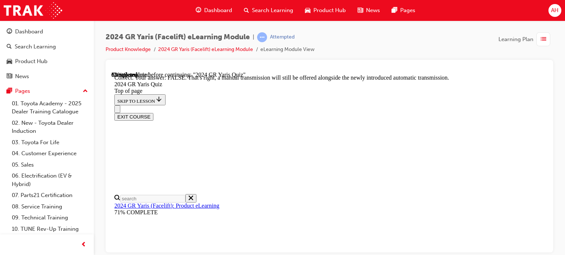
scroll to position [320, 0]
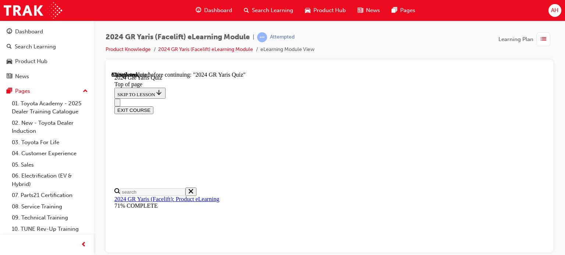
scroll to position [74, 0]
drag, startPoint x: 307, startPoint y: 135, endPoint x: 366, endPoint y: 135, distance: 58.8
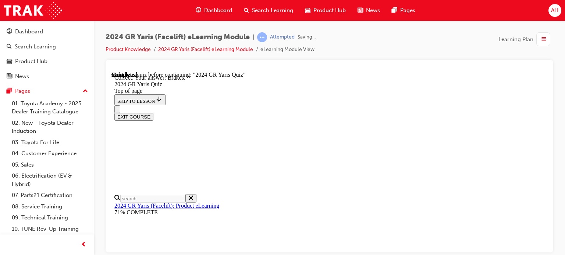
scroll to position [370, 0]
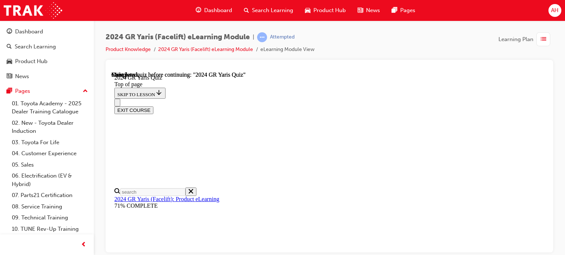
scroll to position [223, 0]
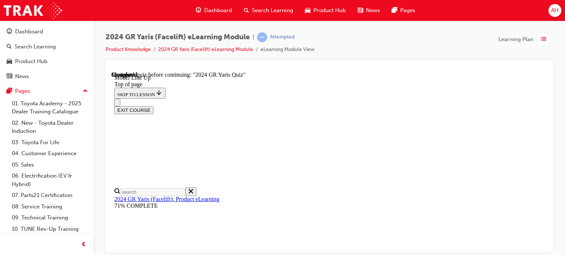
scroll to position [32, 0]
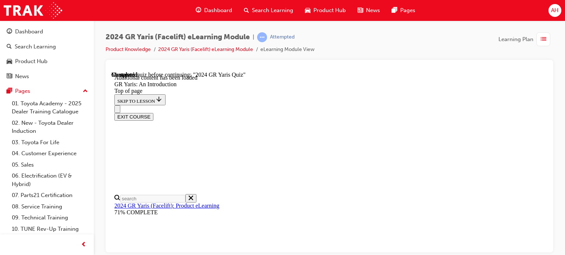
scroll to position [1204, 0]
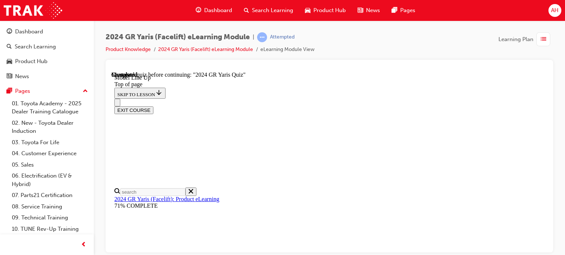
scroll to position [869, 0]
drag, startPoint x: 254, startPoint y: 168, endPoint x: 329, endPoint y: 176, distance: 75.4
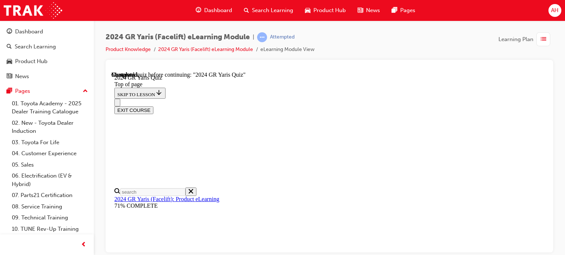
scroll to position [283, 0]
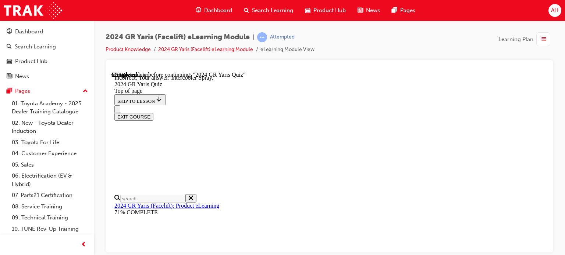
scroll to position [372, 0]
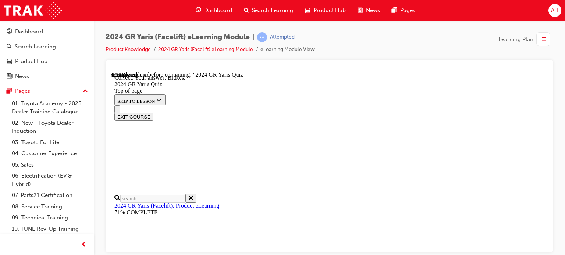
scroll to position [370, 0]
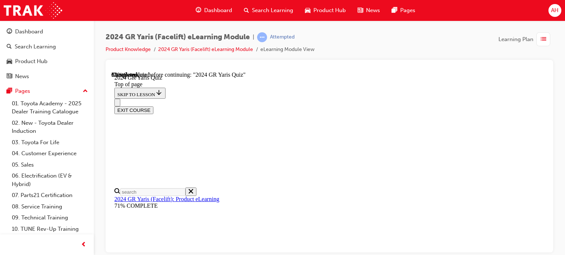
scroll to position [147, 0]
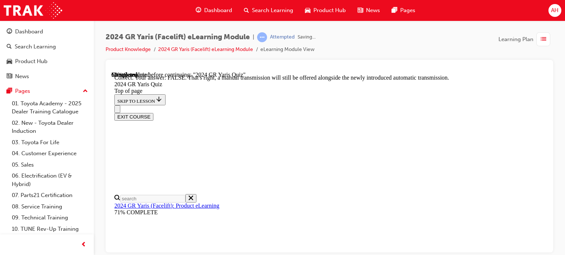
scroll to position [320, 0]
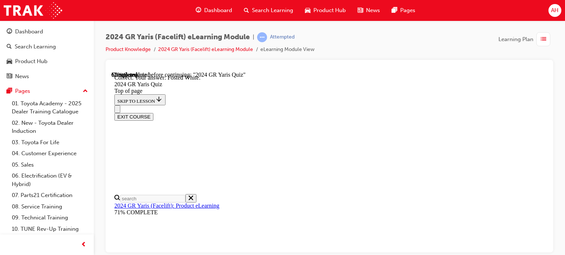
scroll to position [246, 0]
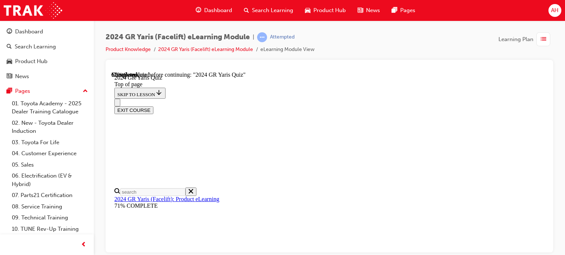
scroll to position [184, 0]
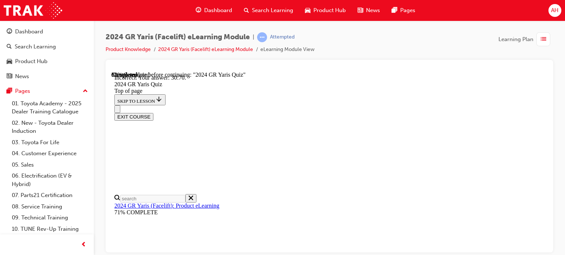
scroll to position [348, 0]
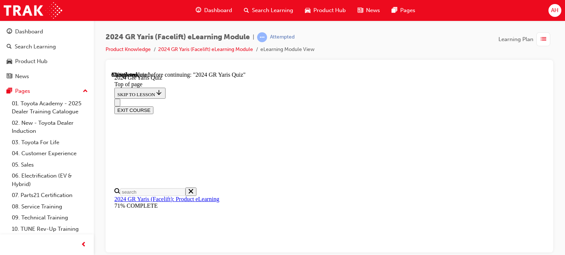
scroll to position [257, 0]
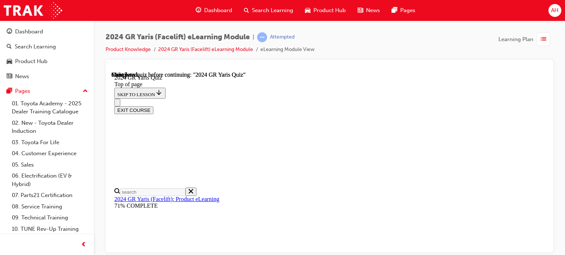
scroll to position [223, 0]
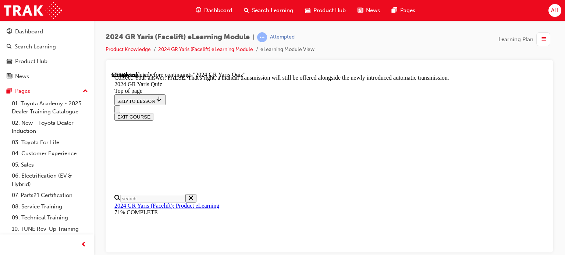
scroll to position [320, 0]
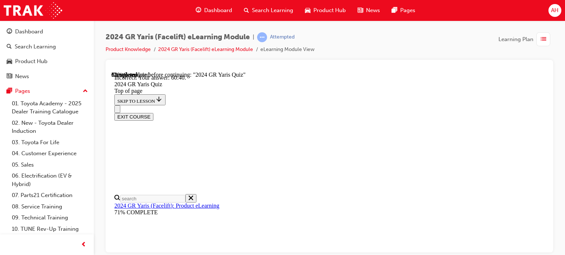
scroll to position [348, 0]
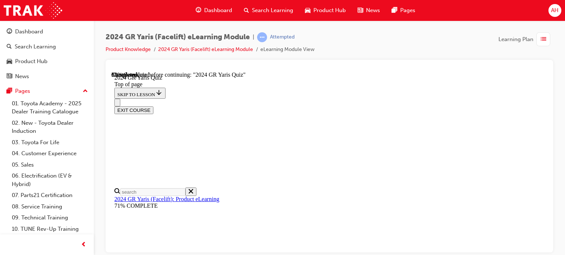
scroll to position [257, 0]
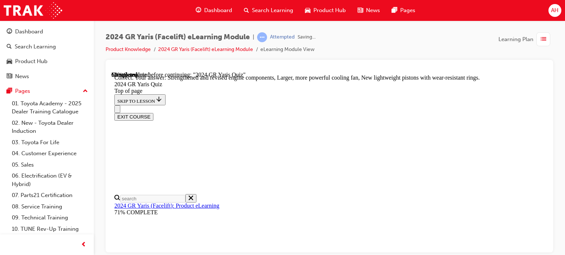
scroll to position [368, 0]
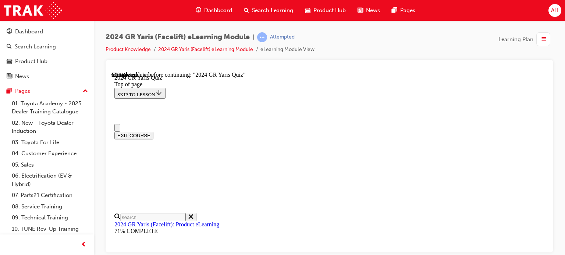
scroll to position [37, 0]
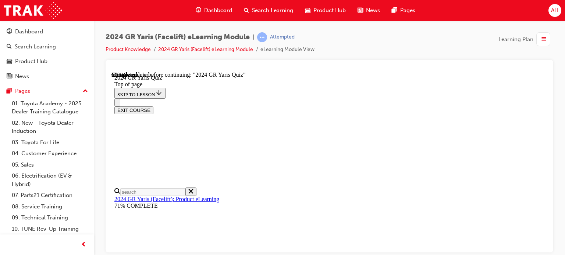
drag, startPoint x: 341, startPoint y: 172, endPoint x: 371, endPoint y: 174, distance: 29.8
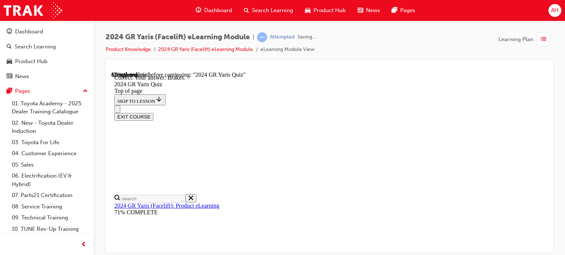
scroll to position [370, 0]
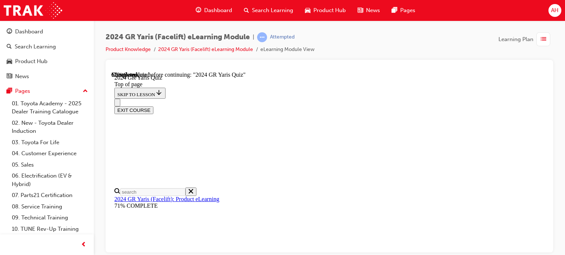
scroll to position [74, 0]
drag, startPoint x: 317, startPoint y: 135, endPoint x: 362, endPoint y: 140, distance: 45.5
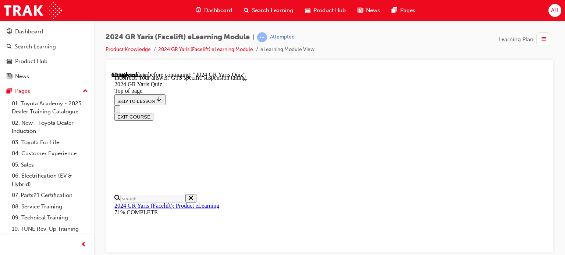
scroll to position [299, 0]
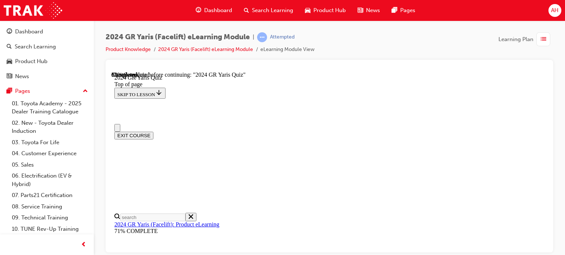
scroll to position [0, 0]
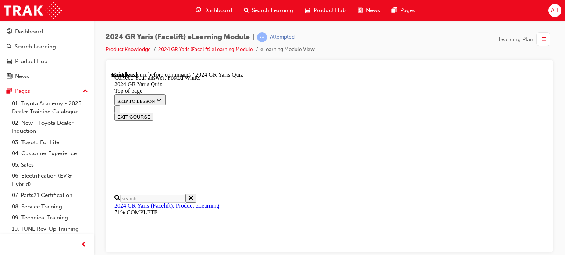
scroll to position [246, 0]
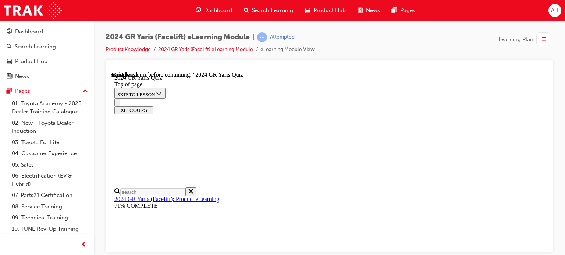
scroll to position [223, 0]
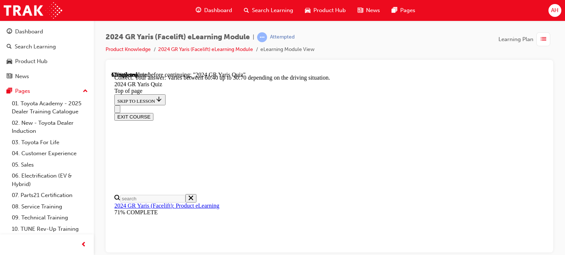
scroll to position [348, 0]
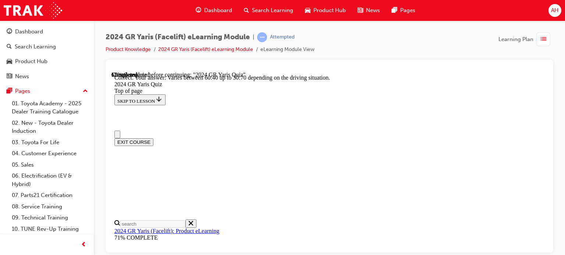
drag, startPoint x: 354, startPoint y: 208, endPoint x: 375, endPoint y: 210, distance: 20.6
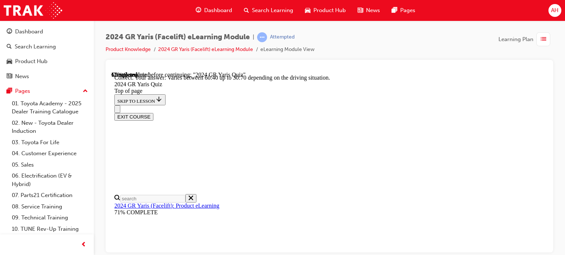
scroll to position [294, 0]
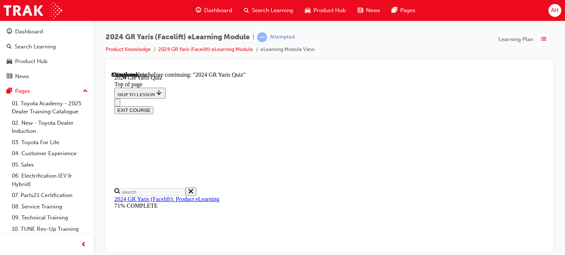
scroll to position [257, 0]
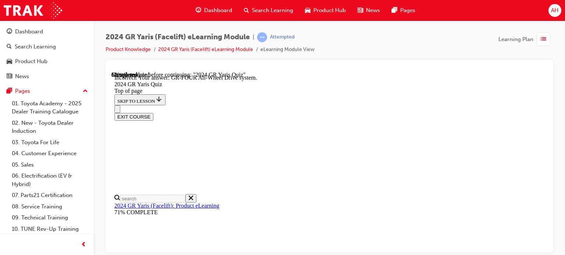
scroll to position [372, 0]
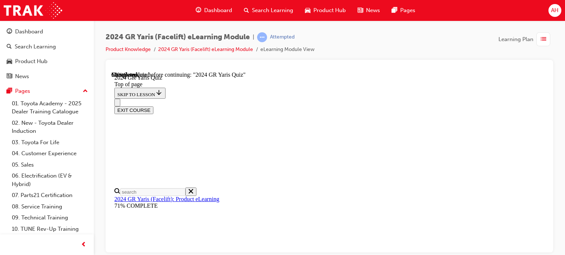
scroll to position [184, 0]
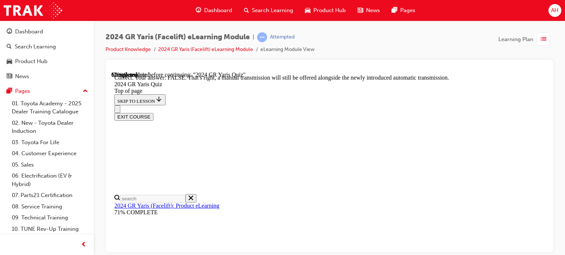
scroll to position [320, 0]
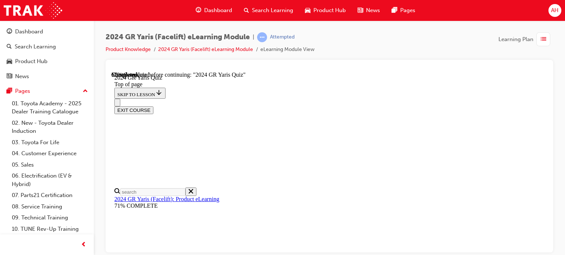
scroll to position [110, 0]
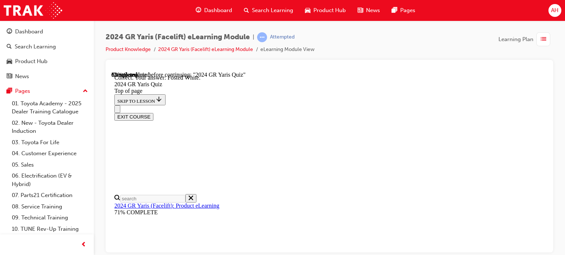
scroll to position [246, 0]
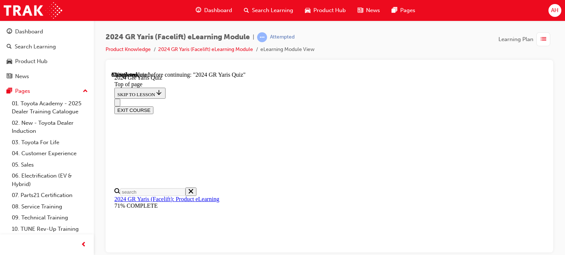
scroll to position [345, 0]
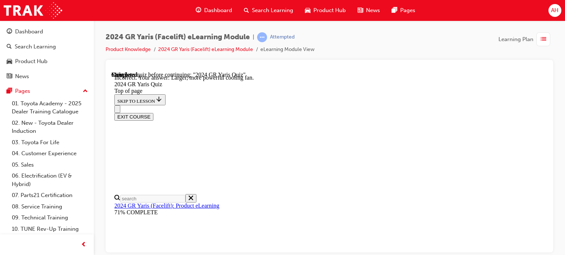
scroll to position [368, 0]
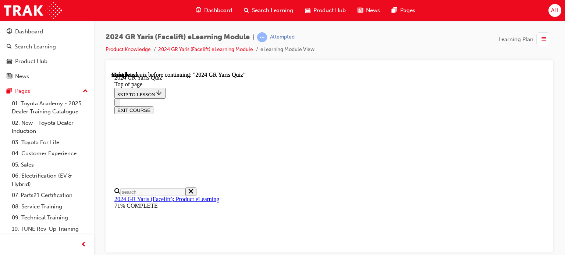
scroll to position [223, 0]
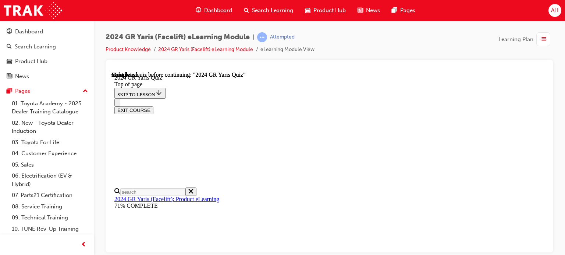
scroll to position [81, 0]
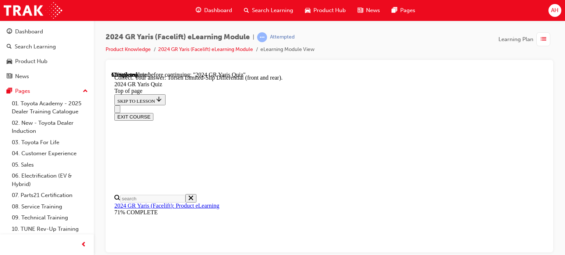
scroll to position [372, 0]
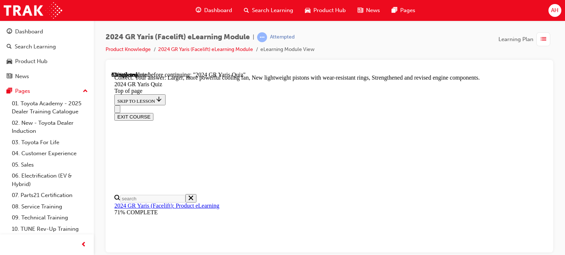
scroll to position [368, 0]
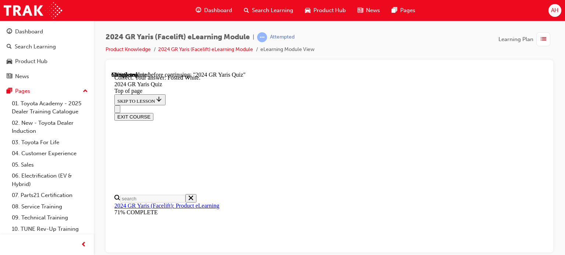
scroll to position [246, 0]
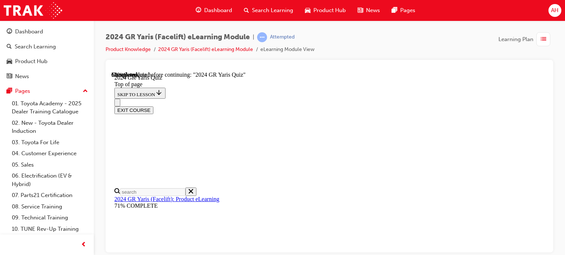
scroll to position [252, 0]
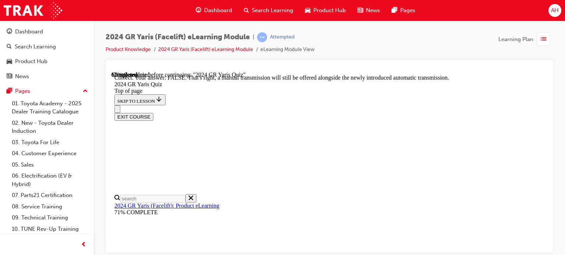
scroll to position [320, 0]
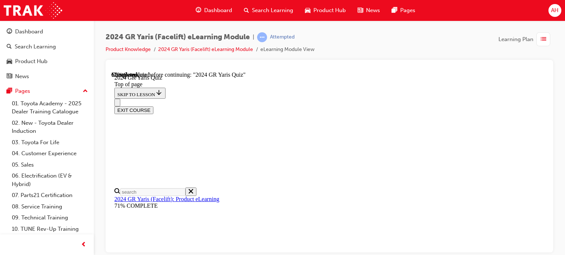
scroll to position [110, 0]
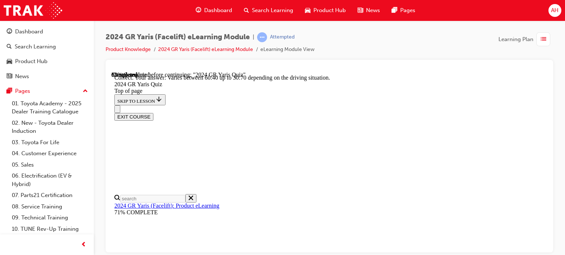
scroll to position [348, 0]
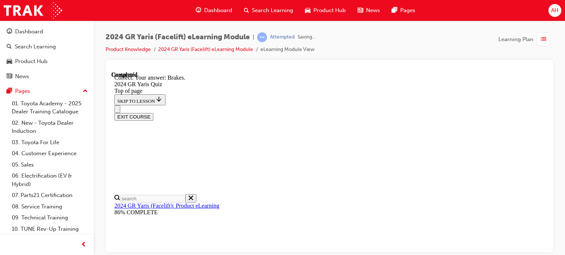
scroll to position [370, 0]
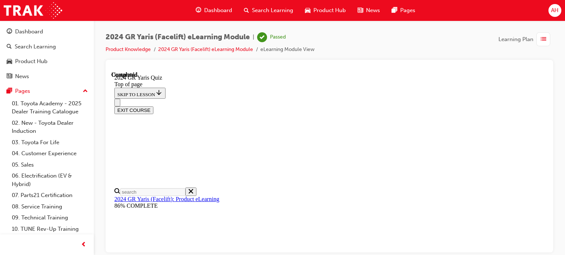
scroll to position [223, 0]
drag, startPoint x: 564, startPoint y: 57, endPoint x: 564, endPoint y: 38, distance: 19.5
drag, startPoint x: 453, startPoint y: -33, endPoint x: 558, endPoint y: 28, distance: 121.4
click at [558, 28] on div "2024 GR Yaris (Facelift) eLearning Module | Passed Product Knowledge 2024 GR Ya…" at bounding box center [329, 129] width 471 height 216
click at [548, 34] on div "button" at bounding box center [543, 39] width 14 height 14
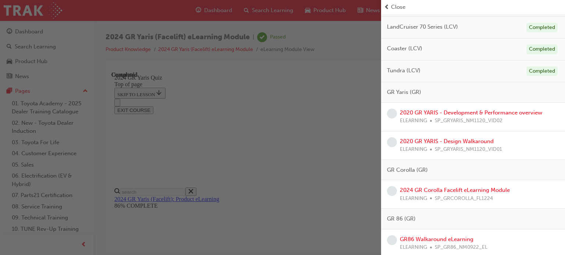
scroll to position [441, 0]
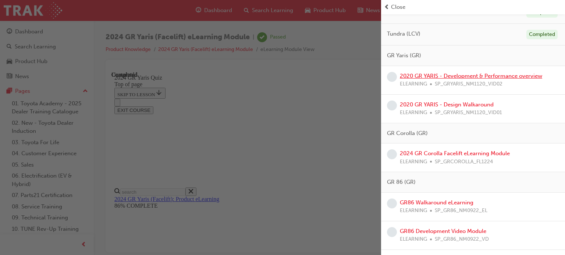
click at [465, 76] on link "2020 GR YARIS - Development & Performance overview" at bounding box center [470, 76] width 142 height 7
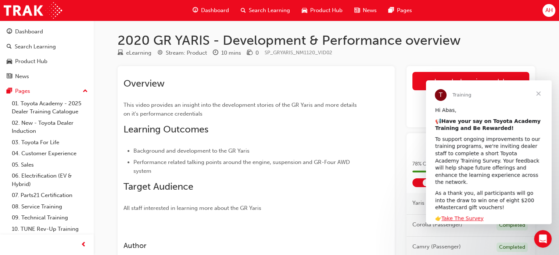
click at [540, 93] on span "Close" at bounding box center [538, 93] width 26 height 26
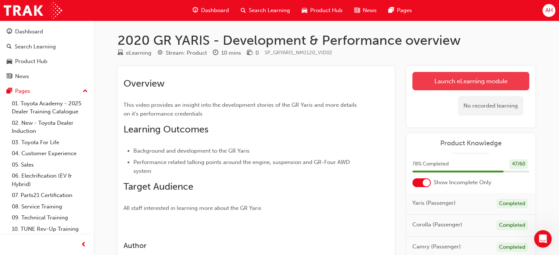
click at [495, 83] on link "Launch eLearning module" at bounding box center [470, 81] width 117 height 18
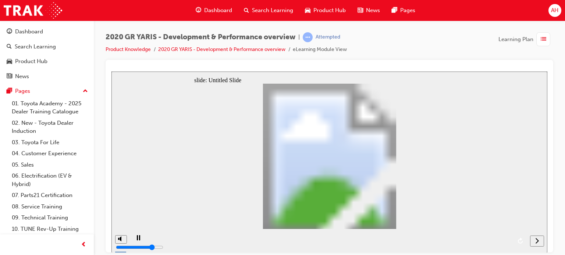
click at [535, 243] on icon "next" at bounding box center [537, 240] width 4 height 7
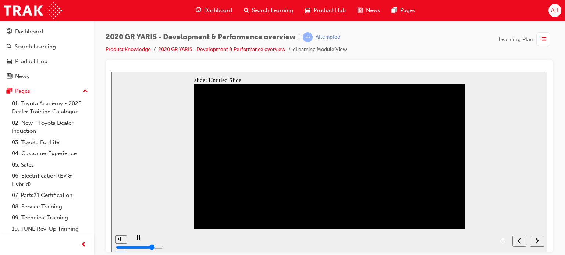
click at [536, 243] on icon "next" at bounding box center [537, 240] width 4 height 7
click at [536, 242] on nav "slide navigation" at bounding box center [527, 241] width 31 height 24
drag, startPoint x: 150, startPoint y: 242, endPoint x: 158, endPoint y: 240, distance: 8.1
click at [157, 240] on div "playback controls" at bounding box center [319, 241] width 379 height 24
click at [538, 237] on button "next" at bounding box center [537, 241] width 14 height 11
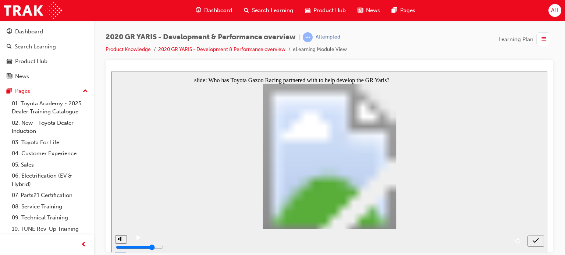
radio input "true"
click at [539, 243] on div "submit" at bounding box center [535, 241] width 11 height 8
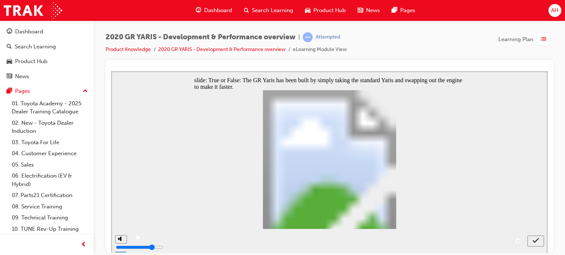
radio input "true"
click at [530, 240] on div "submit" at bounding box center [535, 241] width 11 height 8
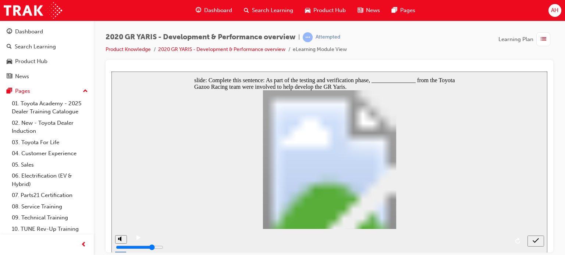
radio input "true"
click at [531, 239] on div "submit" at bounding box center [535, 241] width 11 height 8
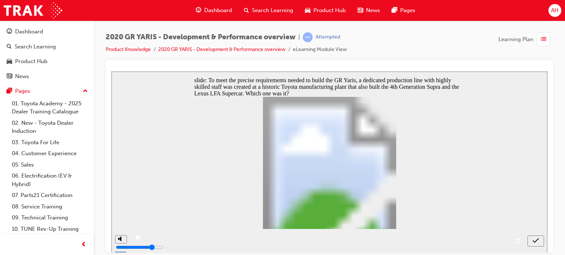
radio input "true"
click at [536, 239] on icon "submit" at bounding box center [535, 240] width 6 height 7
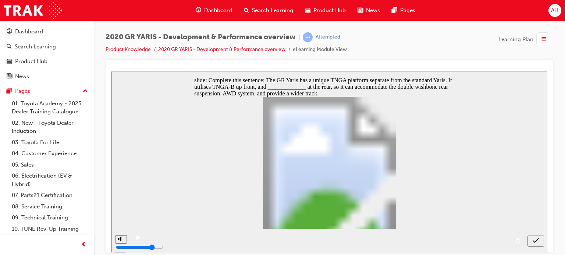
radio input "true"
click at [533, 241] on icon "submit" at bounding box center [535, 240] width 6 height 7
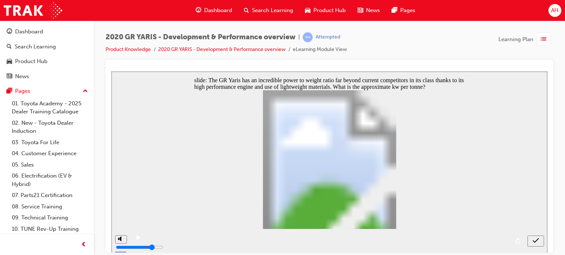
click at [533, 239] on icon "submit" at bounding box center [535, 240] width 6 height 7
radio input "false"
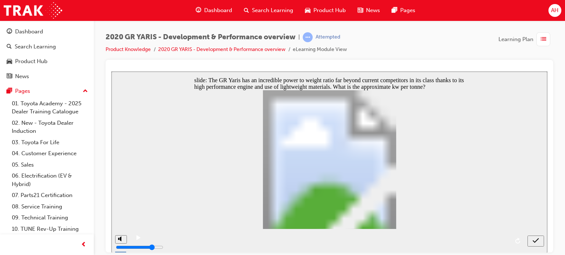
radio input "true"
click at [537, 246] on button "submit" at bounding box center [535, 241] width 17 height 11
checkbox input "true"
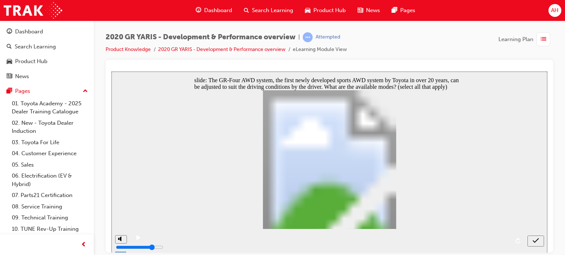
checkbox input "true"
click at [535, 239] on icon "submit" at bounding box center [535, 240] width 6 height 7
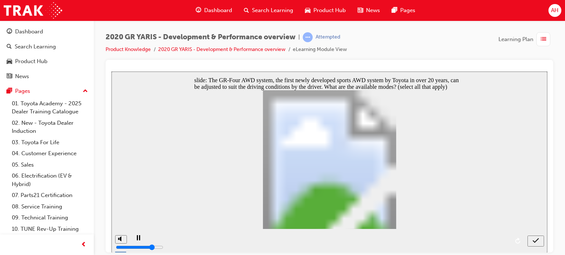
checkbox input "false"
click at [532, 240] on icon "submit" at bounding box center [535, 240] width 6 height 7
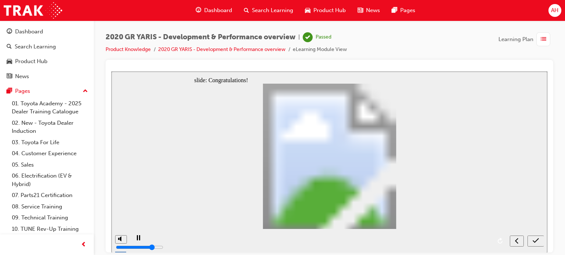
click at [541, 36] on span "list-icon" at bounding box center [543, 39] width 6 height 9
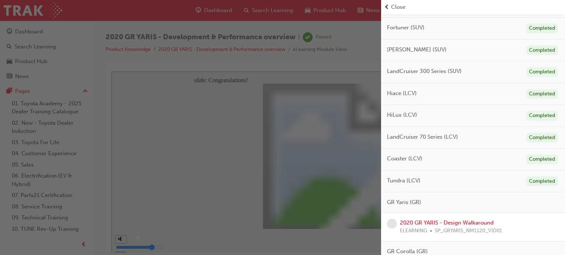
scroll to position [404, 0]
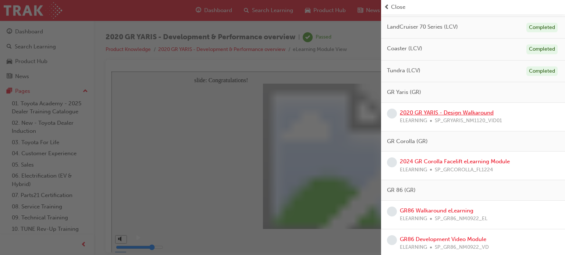
click at [444, 114] on link "2020 GR YARIS - Design Walkaround" at bounding box center [446, 113] width 94 height 7
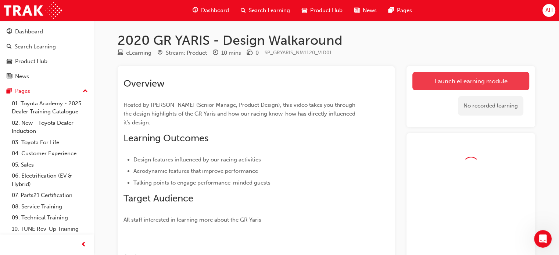
click at [469, 88] on link "Launch eLearning module" at bounding box center [470, 81] width 117 height 18
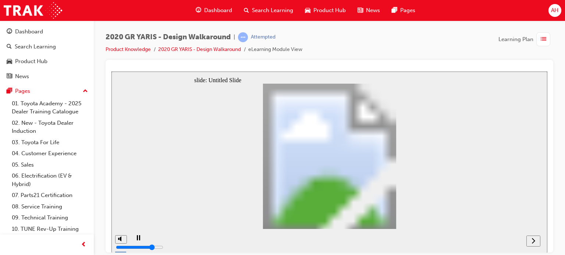
click at [535, 243] on div "next" at bounding box center [533, 241] width 8 height 8
click at [535, 242] on div "next" at bounding box center [533, 241] width 8 height 8
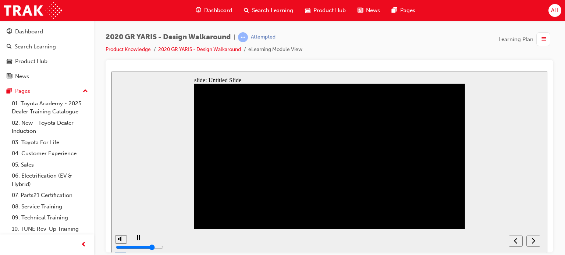
click at [535, 242] on nav "slide navigation" at bounding box center [523, 241] width 31 height 24
click at [532, 239] on icon "next" at bounding box center [532, 241] width 3 height 6
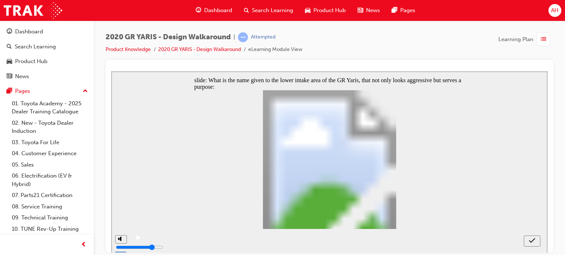
drag, startPoint x: 229, startPoint y: 149, endPoint x: 225, endPoint y: 162, distance: 13.9
radio input "true"
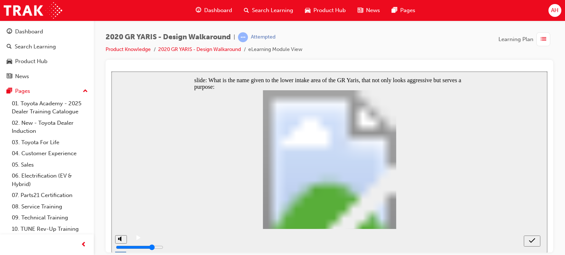
radio input "false"
radio input "true"
click at [526, 240] on div "submit" at bounding box center [531, 241] width 11 height 8
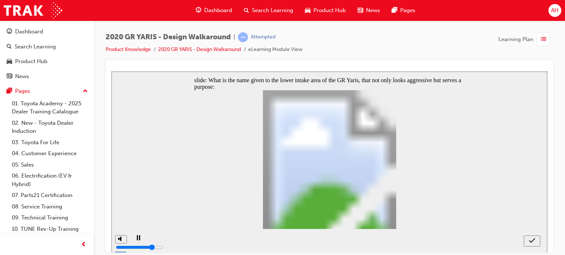
radio input "false"
radio input "true"
click at [529, 240] on icon "submit" at bounding box center [531, 240] width 6 height 7
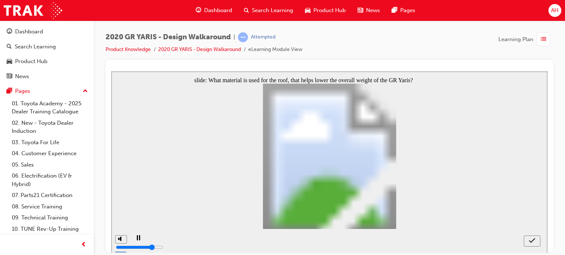
radio input "false"
radio input "true"
click at [531, 243] on icon "submit" at bounding box center [531, 240] width 6 height 7
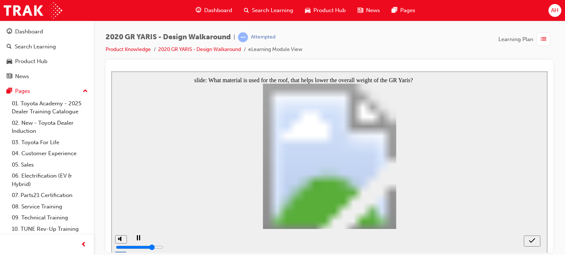
drag, startPoint x: 354, startPoint y: 198, endPoint x: 350, endPoint y: 197, distance: 3.8
radio input "true"
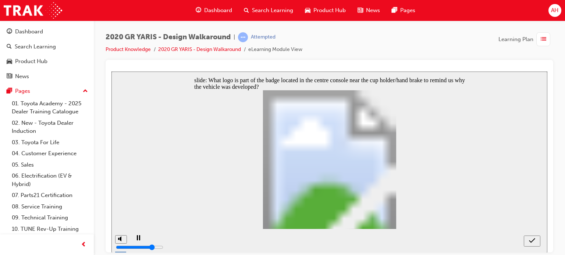
click at [531, 241] on icon "submit" at bounding box center [531, 240] width 6 height 5
radio input "false"
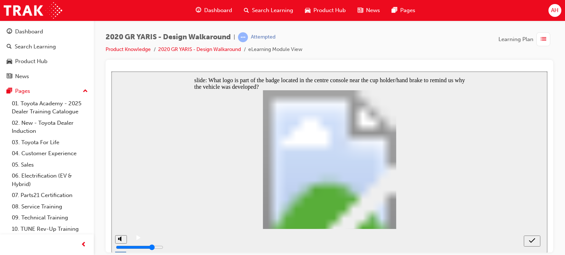
radio input "false"
radio input "true"
click at [528, 242] on div "submit" at bounding box center [531, 241] width 11 height 8
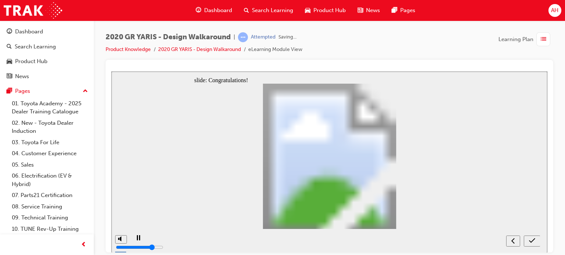
click at [547, 38] on div "button" at bounding box center [543, 39] width 14 height 14
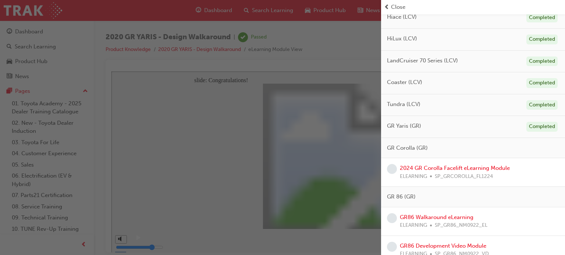
scroll to position [370, 0]
click at [451, 169] on link "2024 GR Corolla Facelift eLearning Module" at bounding box center [454, 169] width 110 height 7
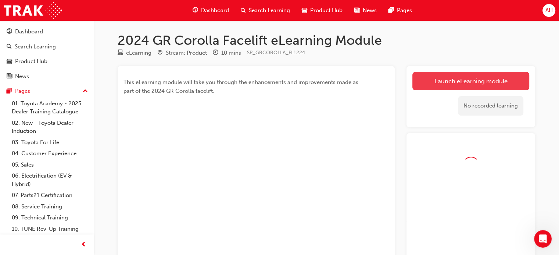
click at [491, 75] on link "Launch eLearning module" at bounding box center [470, 81] width 117 height 18
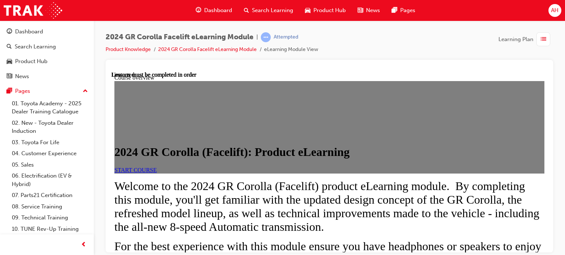
click at [157, 173] on link "START COURSE" at bounding box center [135, 170] width 42 height 6
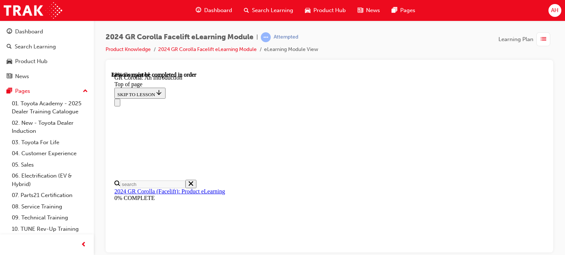
scroll to position [1172, 0]
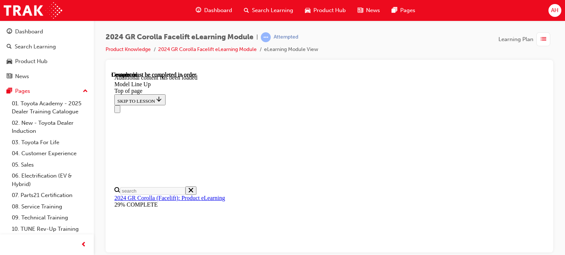
scroll to position [968, 0]
click at [379, 254] on div "2024 GR Corolla Facelift eLearning Module | Attempted Product Knowledge 2024 GR…" at bounding box center [282, 127] width 565 height 255
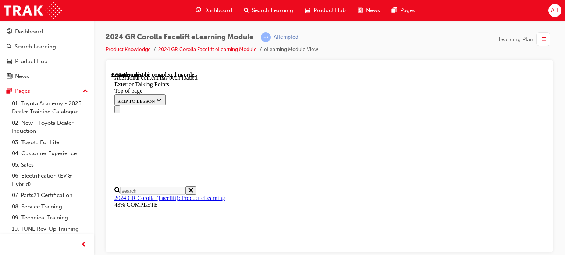
scroll to position [136, 0]
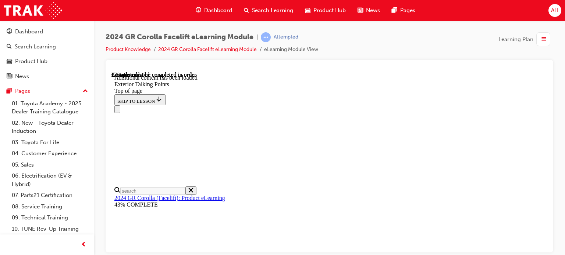
scroll to position [670, 0]
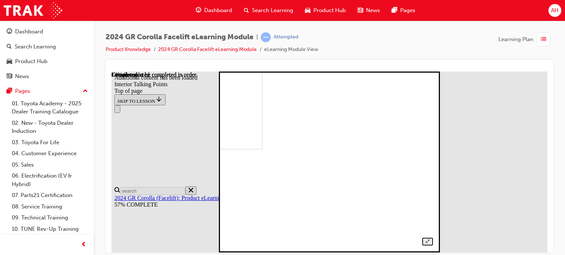
click at [262, 149] on img at bounding box center [164, 59] width 196 height 182
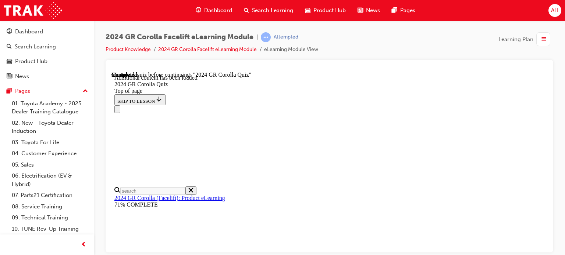
scroll to position [81, 0]
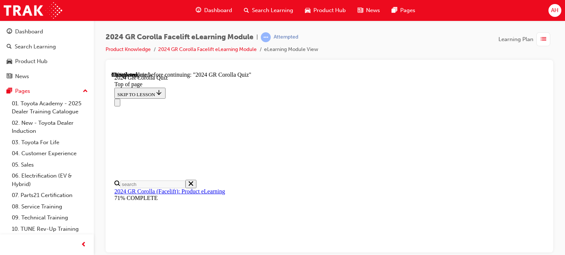
scroll to position [37, 0]
drag, startPoint x: 333, startPoint y: 183, endPoint x: 348, endPoint y: 183, distance: 15.1
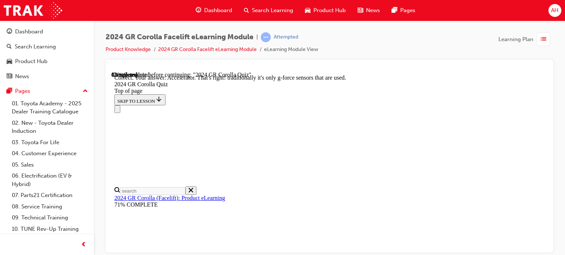
scroll to position [381, 0]
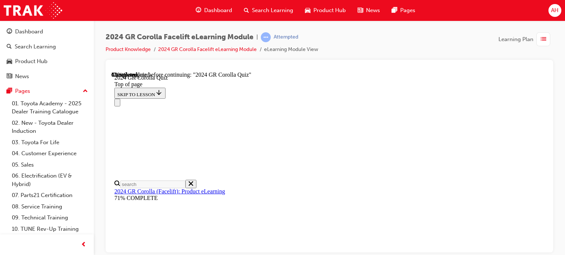
scroll to position [257, 0]
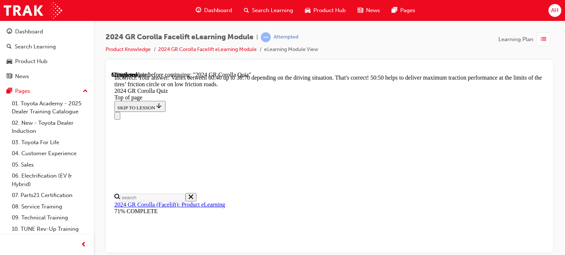
scroll to position [382, 0]
drag, startPoint x: 351, startPoint y: 190, endPoint x: 359, endPoint y: 191, distance: 7.5
drag, startPoint x: 352, startPoint y: 192, endPoint x: 373, endPoint y: 191, distance: 20.2
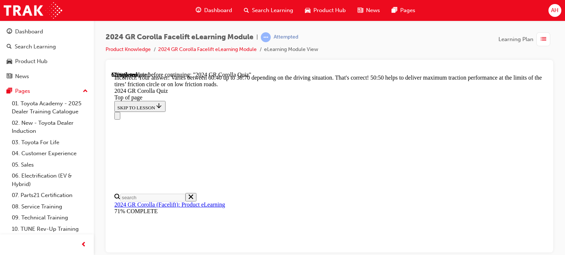
drag, startPoint x: 339, startPoint y: 204, endPoint x: 379, endPoint y: 205, distance: 40.1
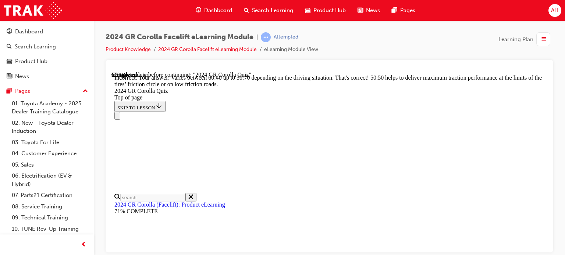
scroll to position [419, 0]
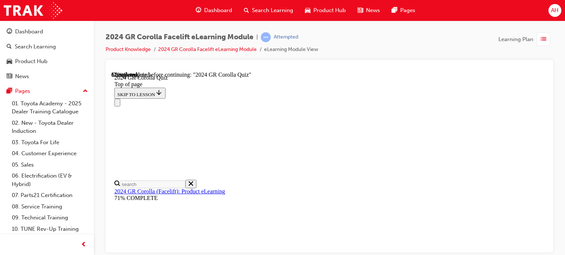
scroll to position [110, 0]
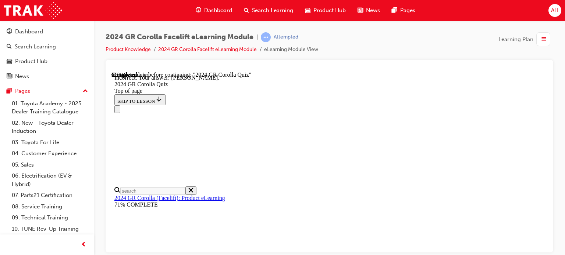
scroll to position [217, 0]
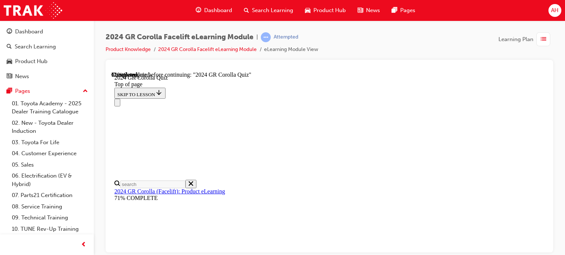
scroll to position [74, 0]
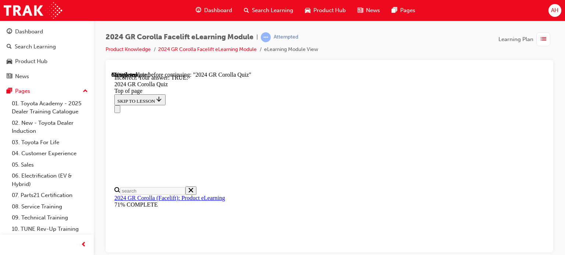
scroll to position [171, 0]
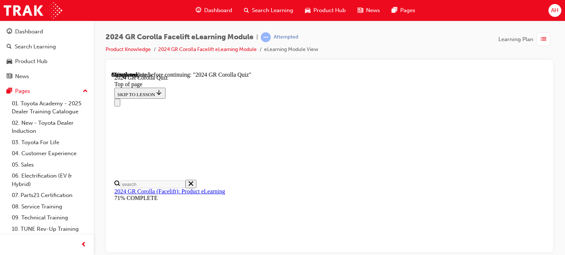
scroll to position [284, 0]
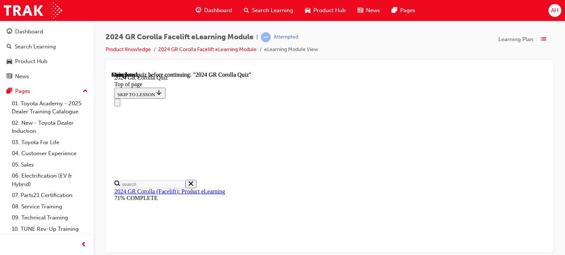
scroll to position [120, 0]
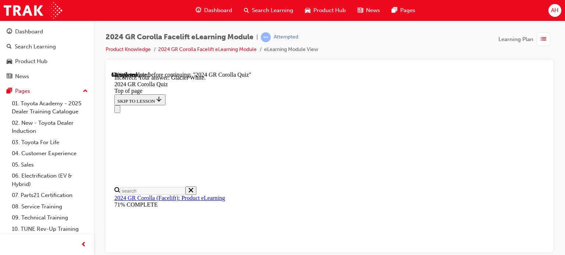
scroll to position [217, 0]
